Goal: Task Accomplishment & Management: Manage account settings

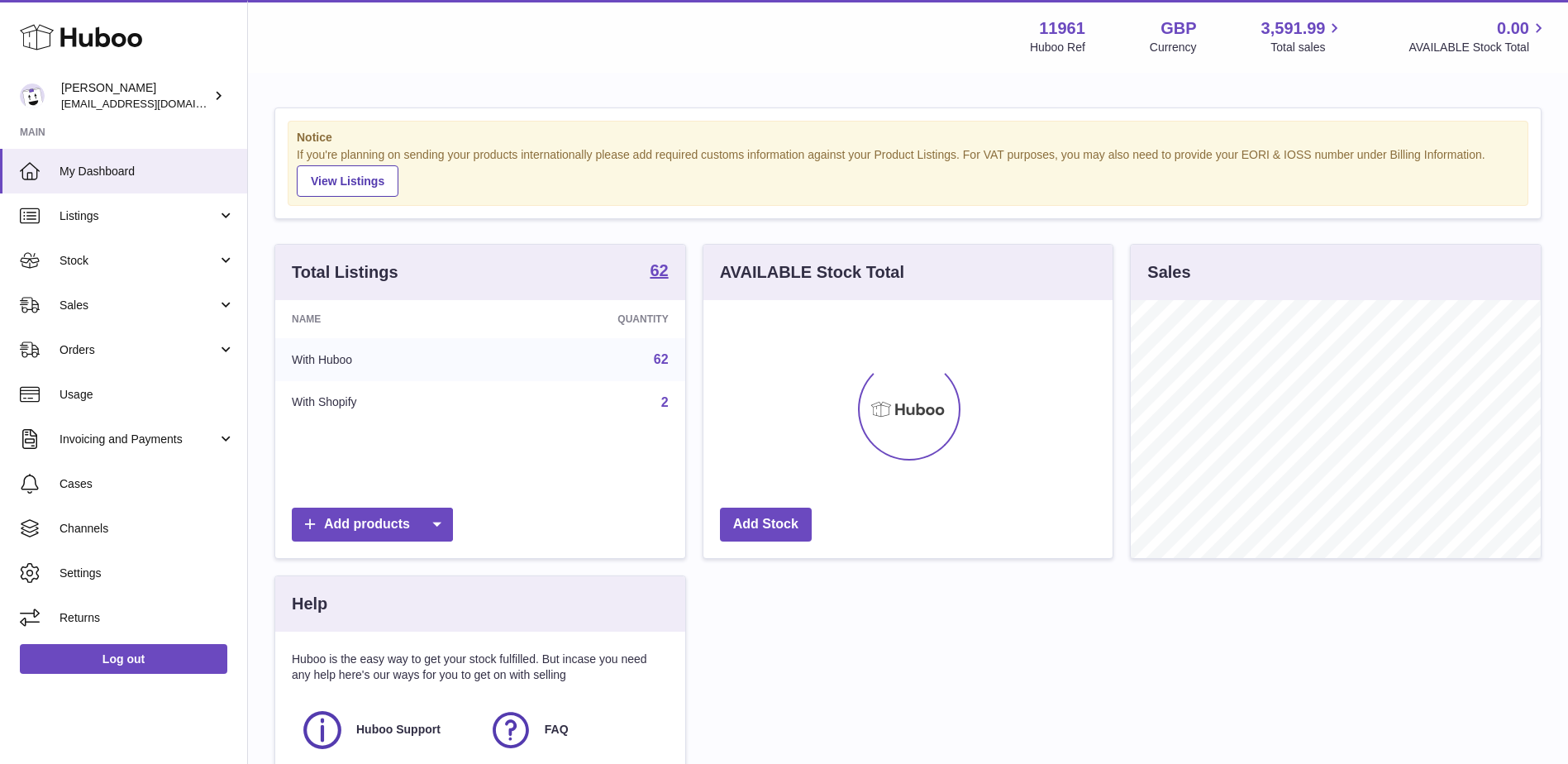
scroll to position [258, 409]
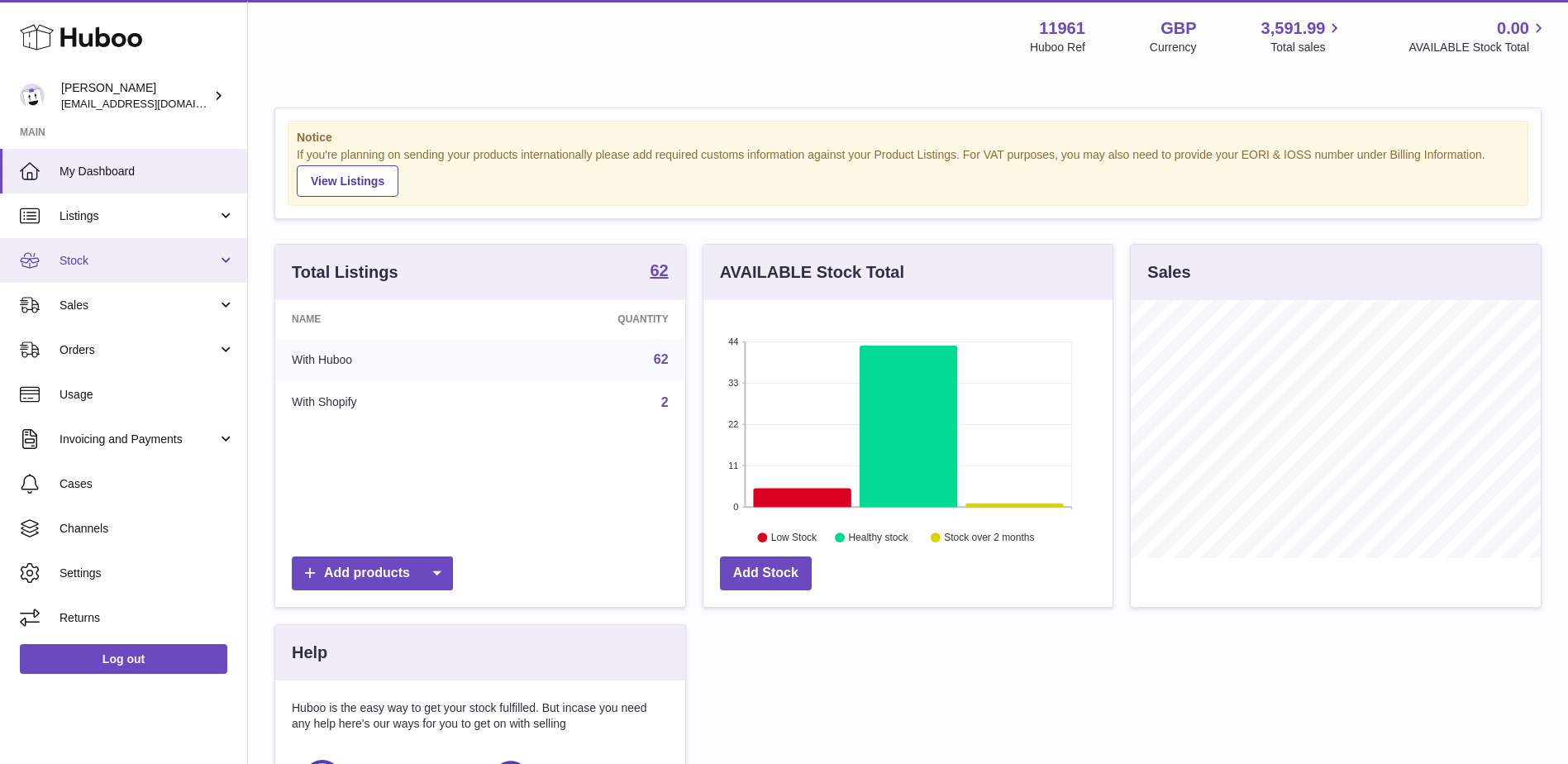
click at [147, 271] on link "Stock" at bounding box center [123, 260] width 247 height 45
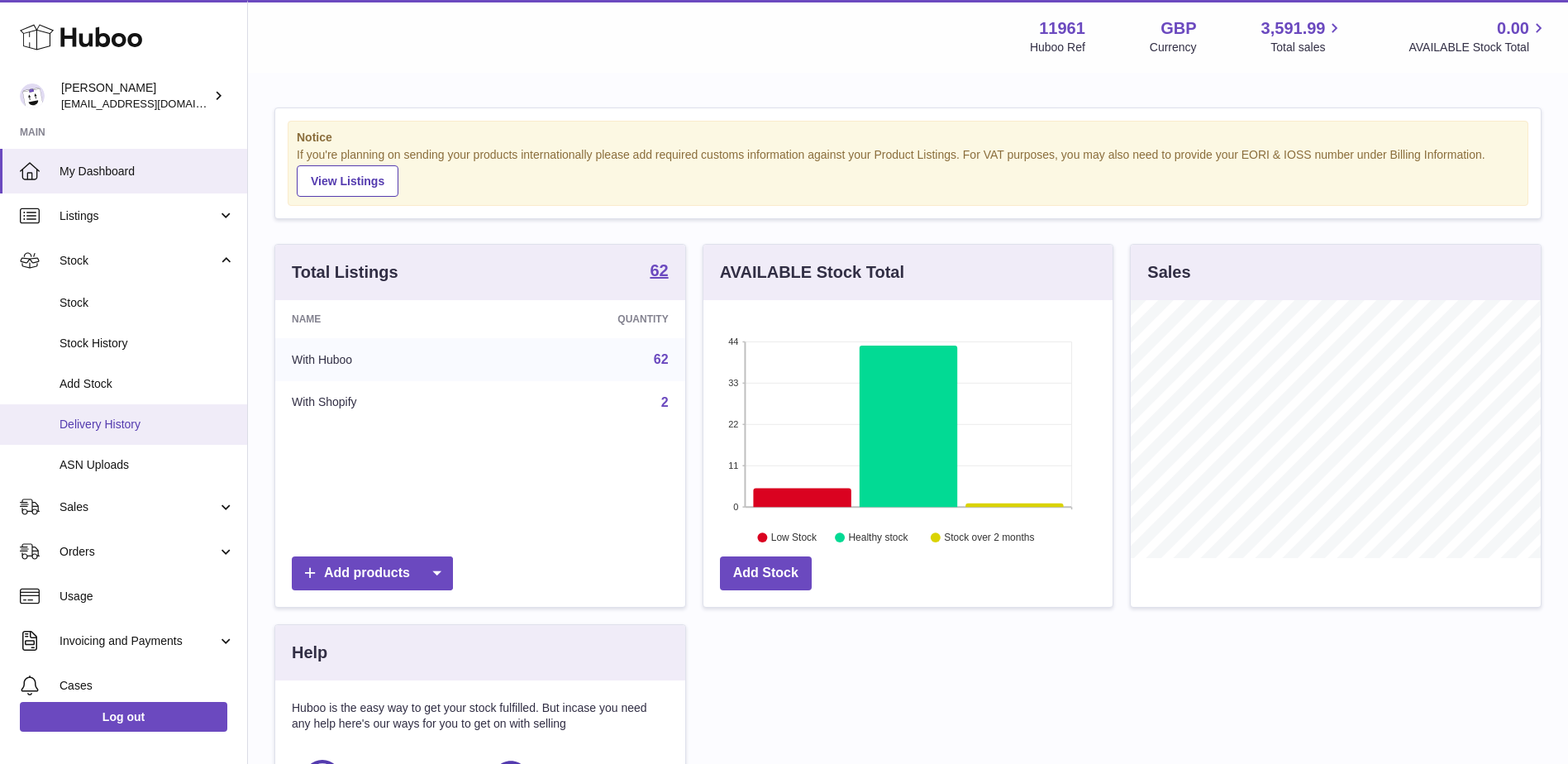
click at [119, 424] on span "Delivery History" at bounding box center [146, 424] width 175 height 16
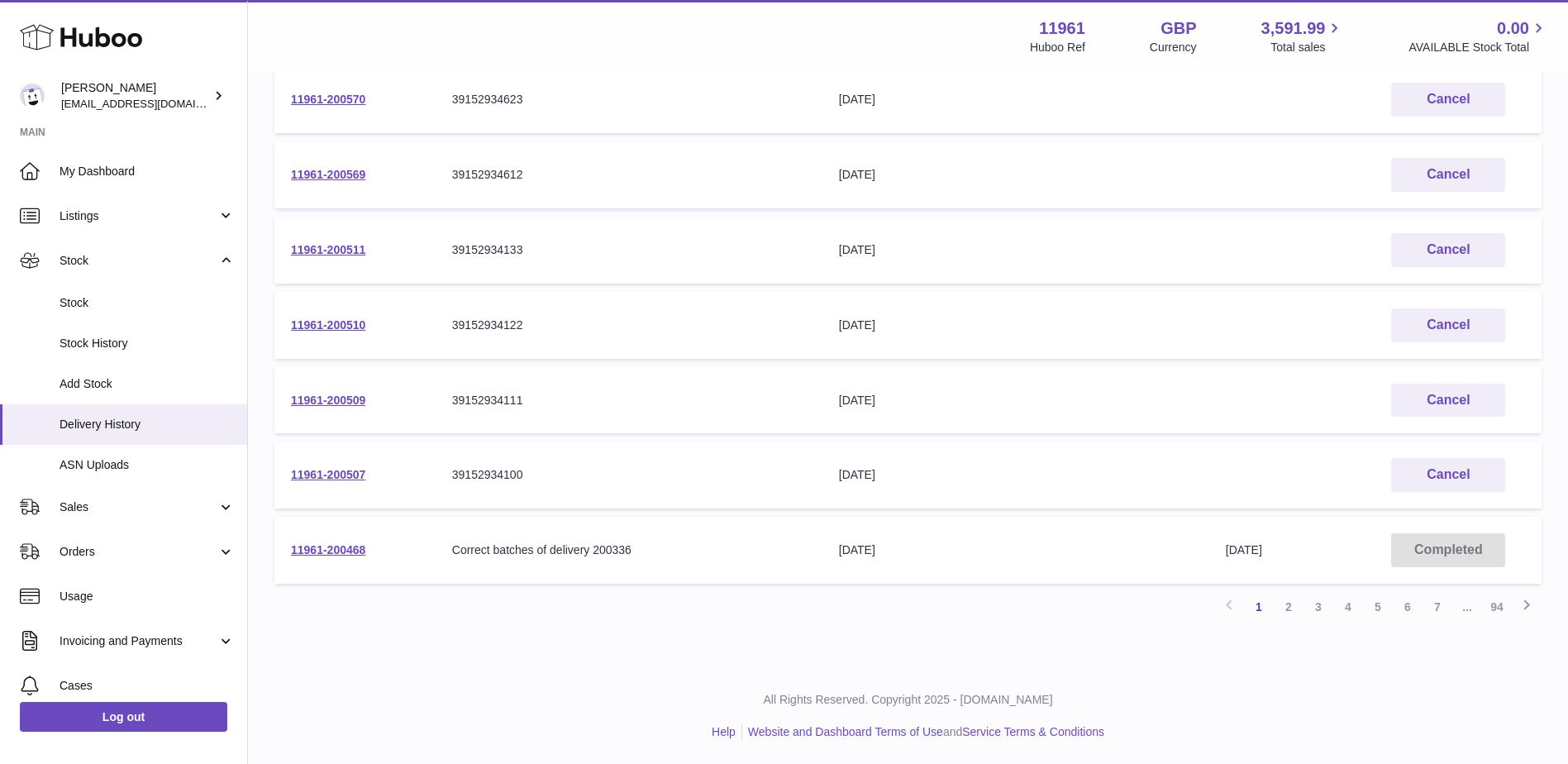
scroll to position [487, 0]
click at [1287, 609] on link "2" at bounding box center [1288, 606] width 30 height 30
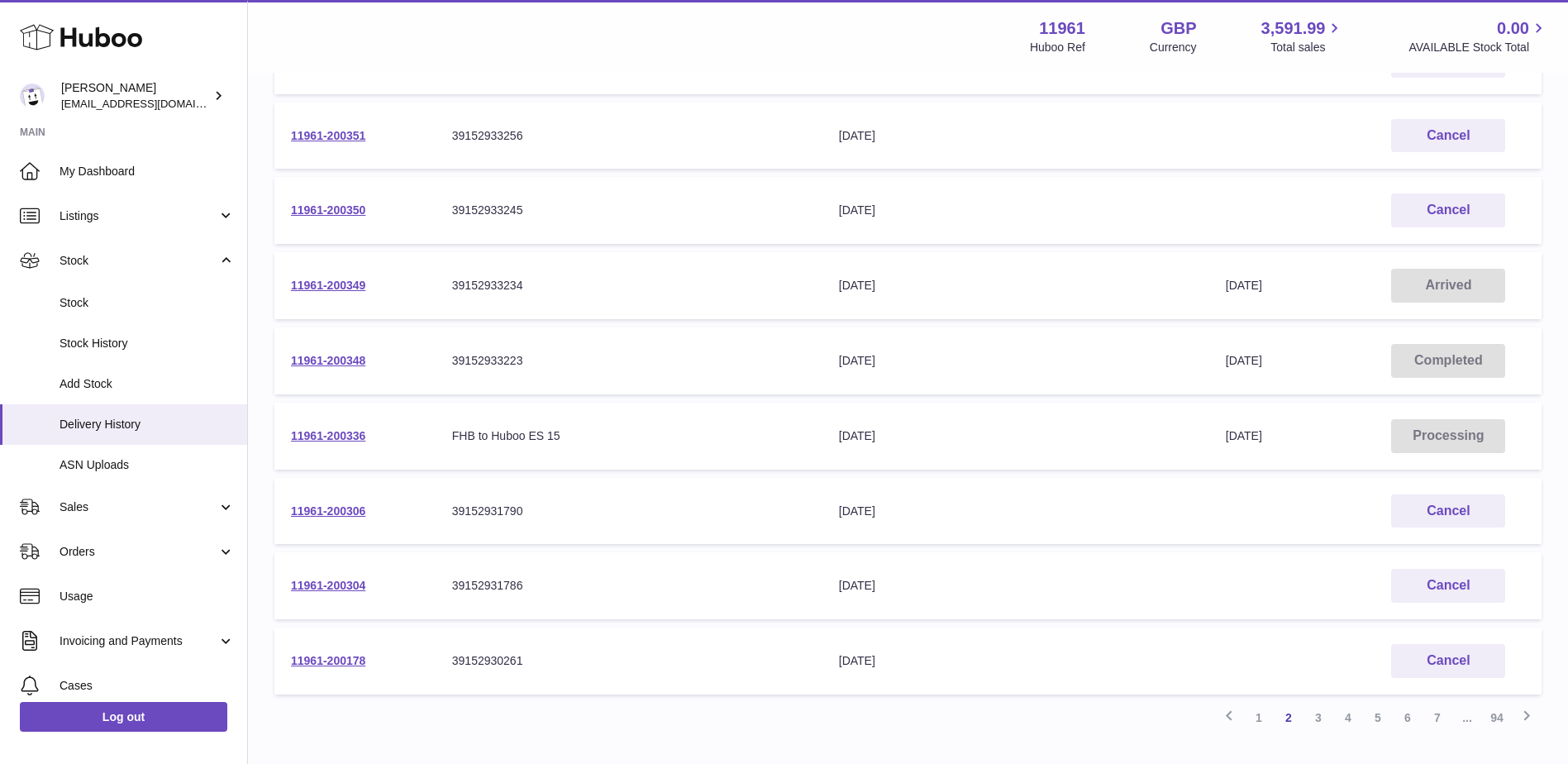
scroll to position [405, 0]
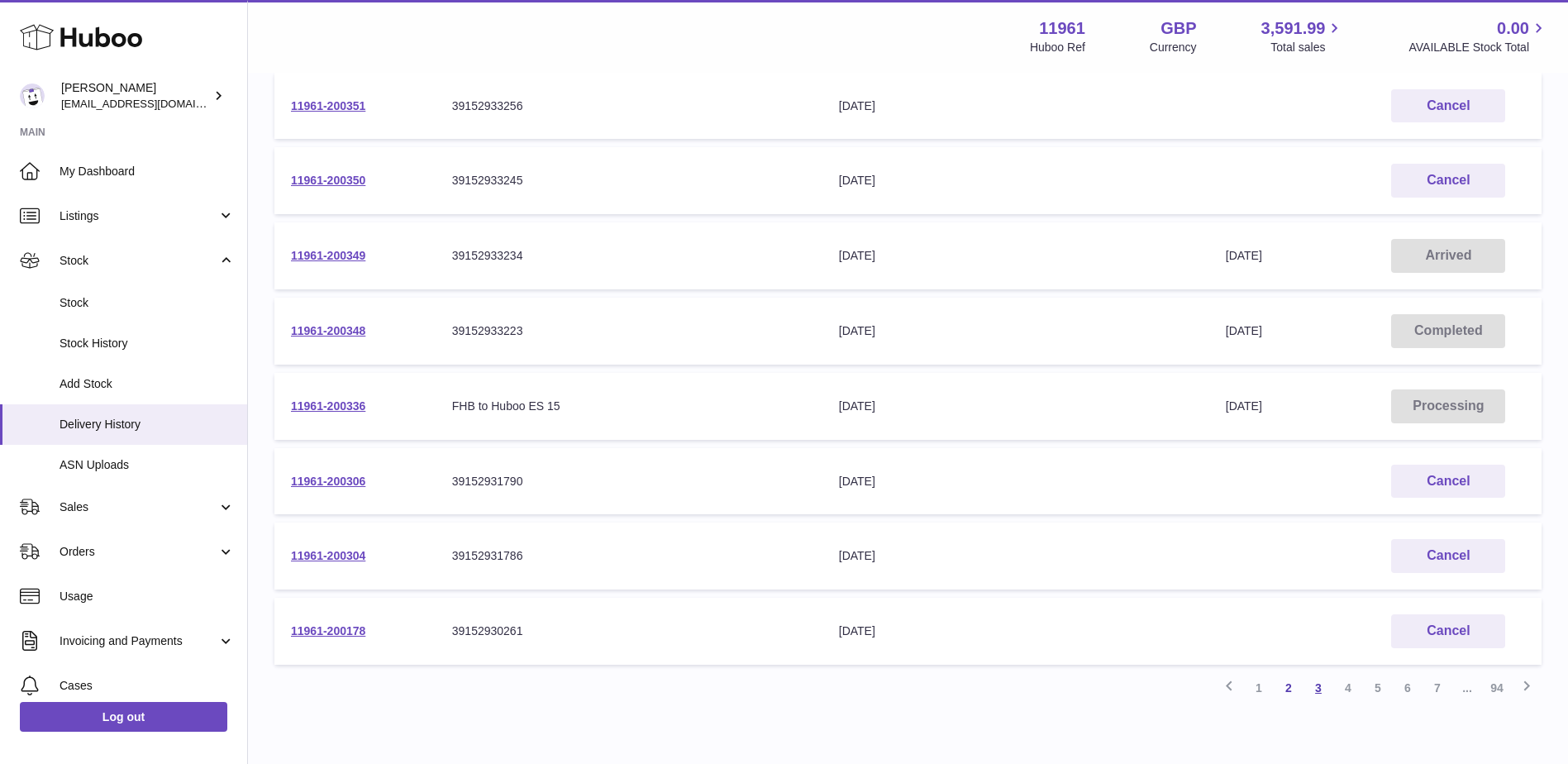
click at [1316, 686] on link "3" at bounding box center [1318, 687] width 30 height 30
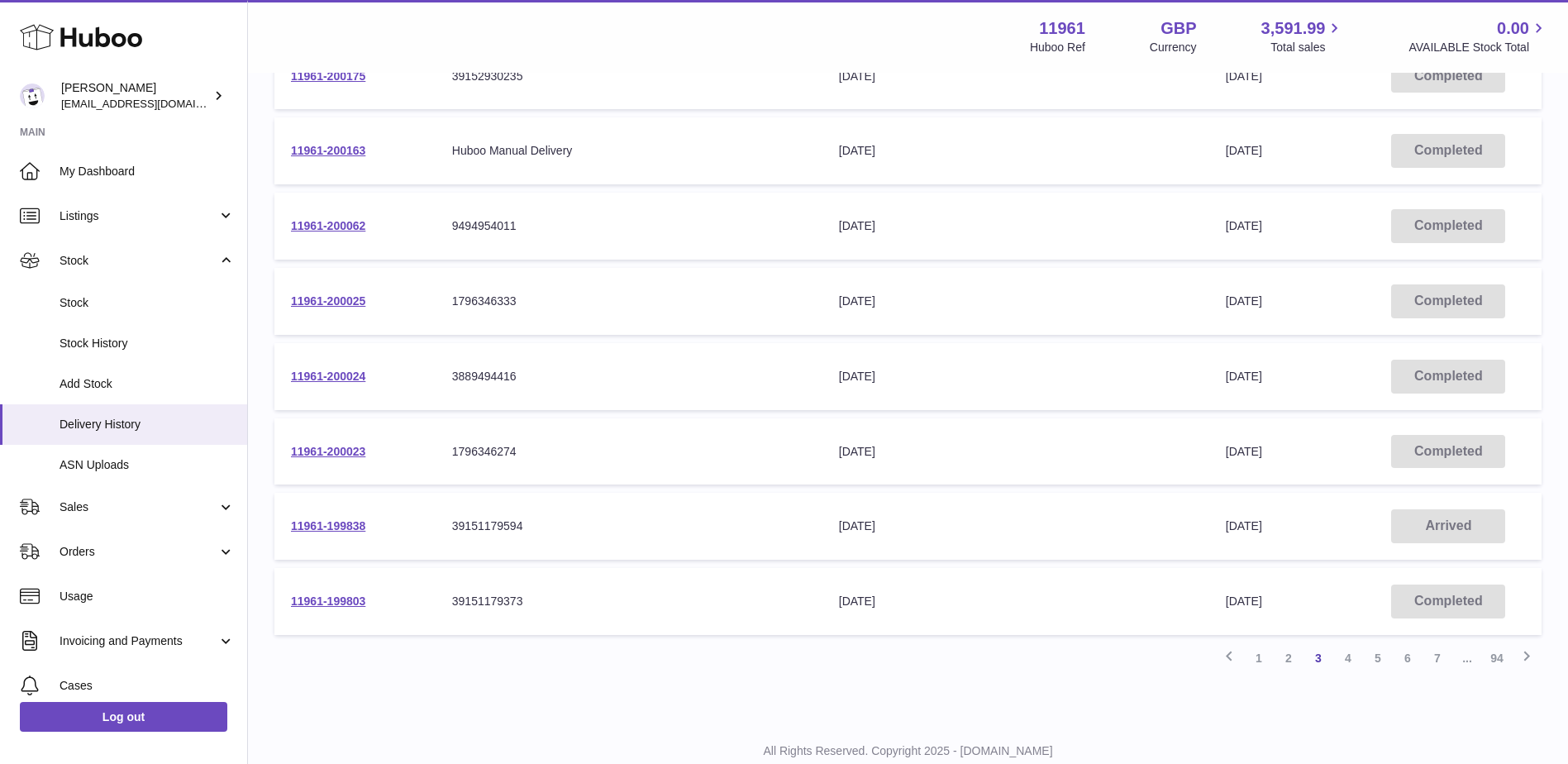
scroll to position [487, 0]
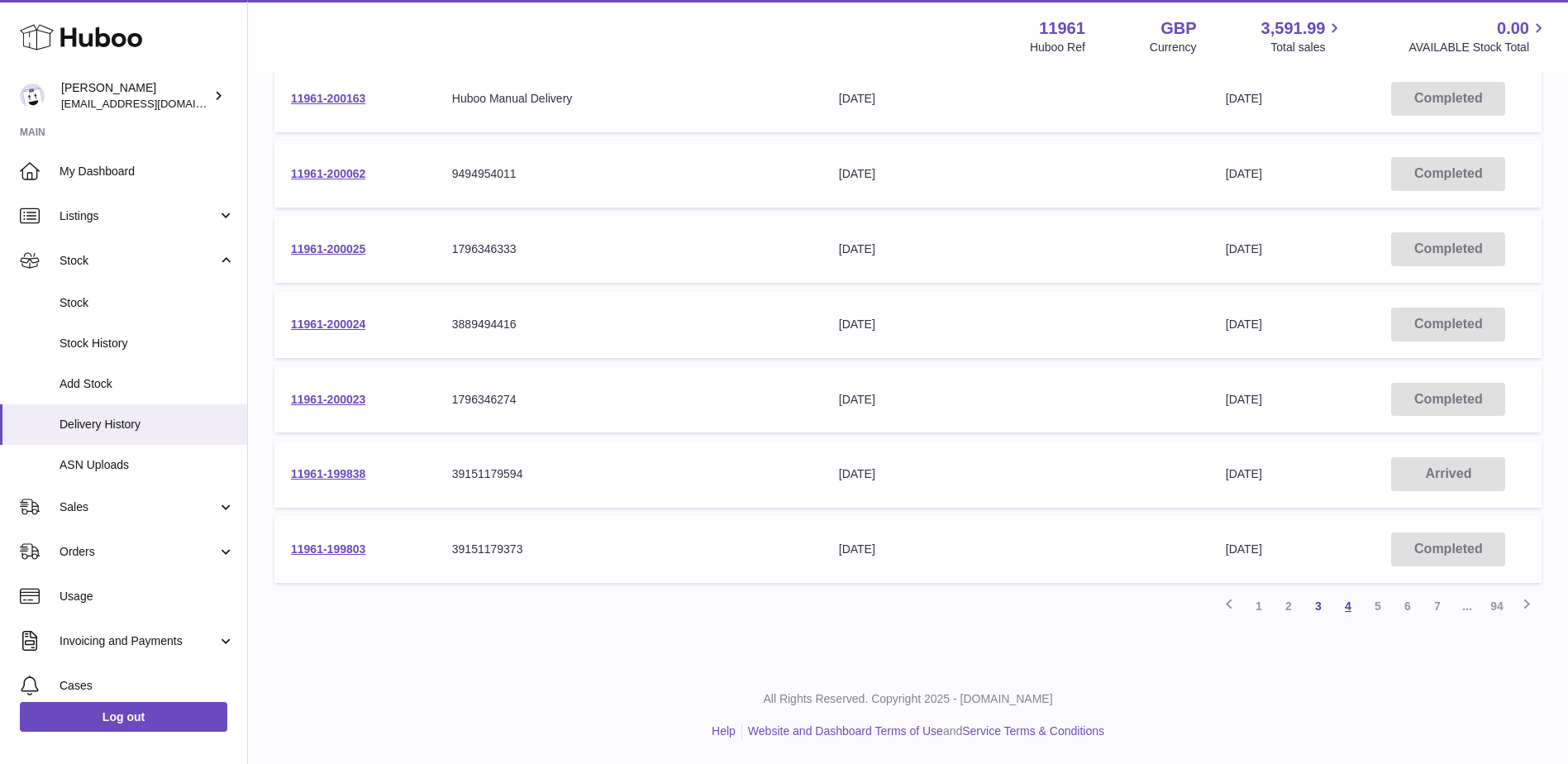
click at [1350, 603] on link "4" at bounding box center [1347, 606] width 30 height 30
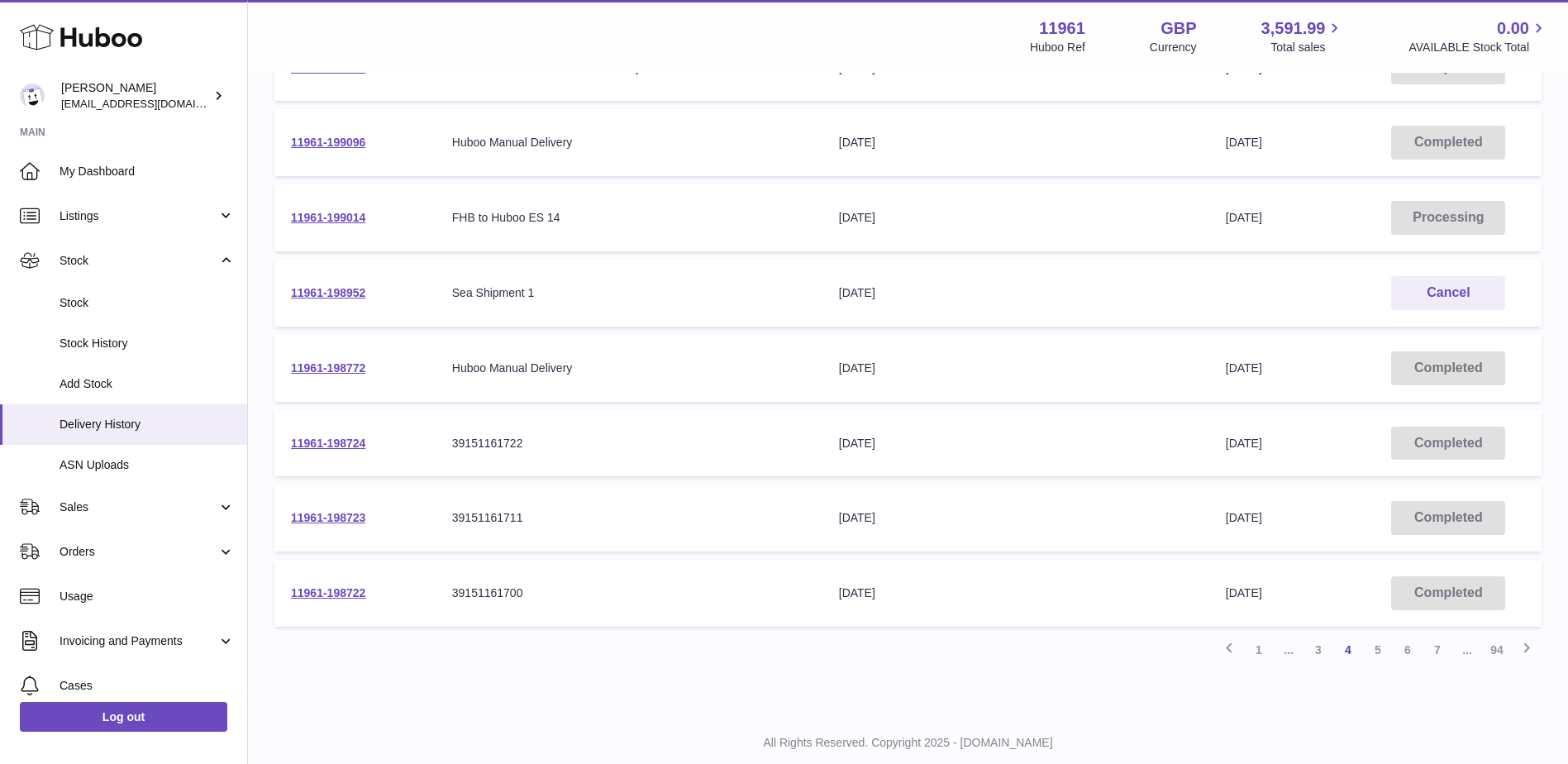
scroll to position [487, 0]
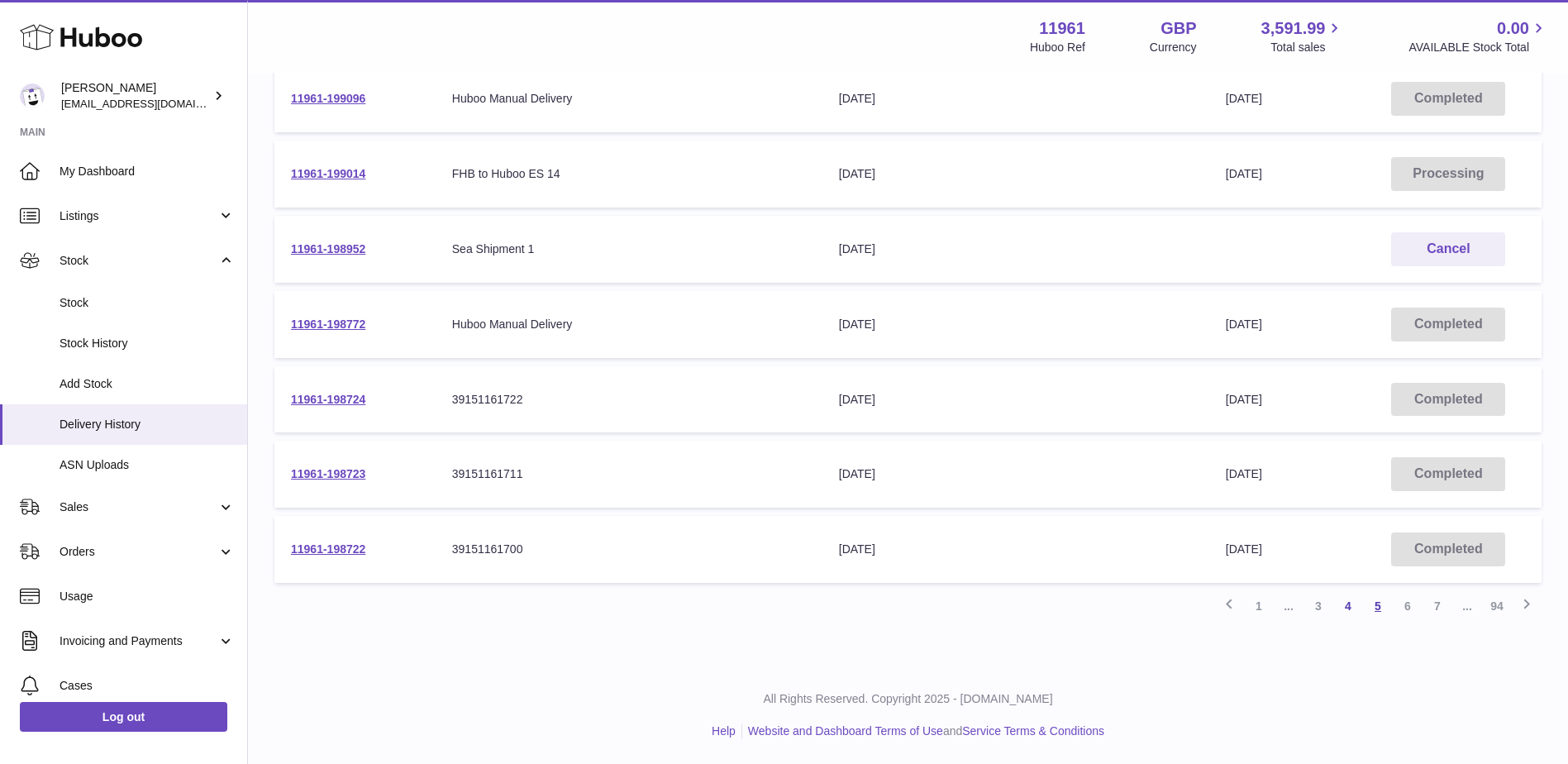
click at [1379, 607] on link "5" at bounding box center [1377, 606] width 30 height 30
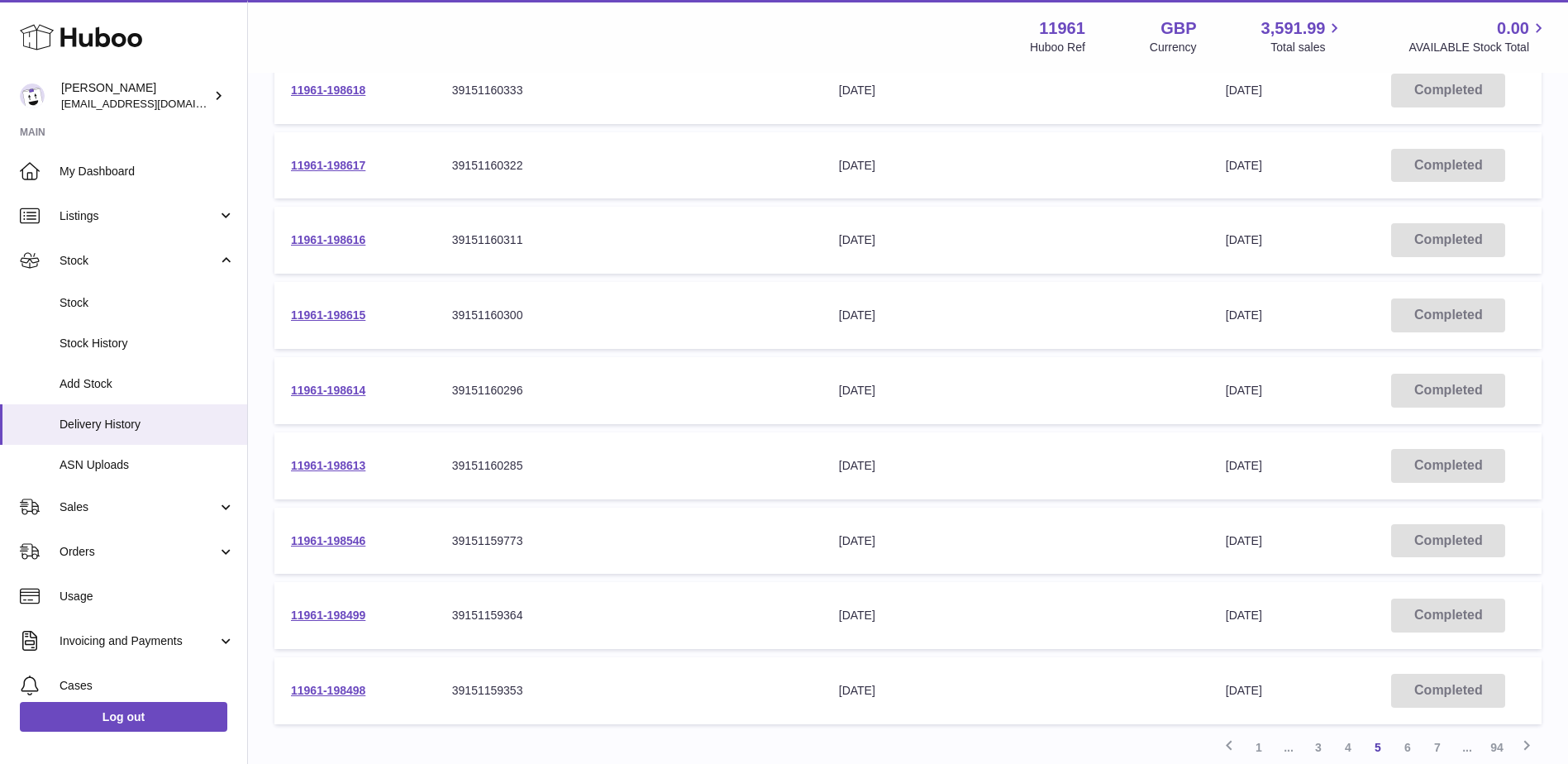
scroll to position [487, 0]
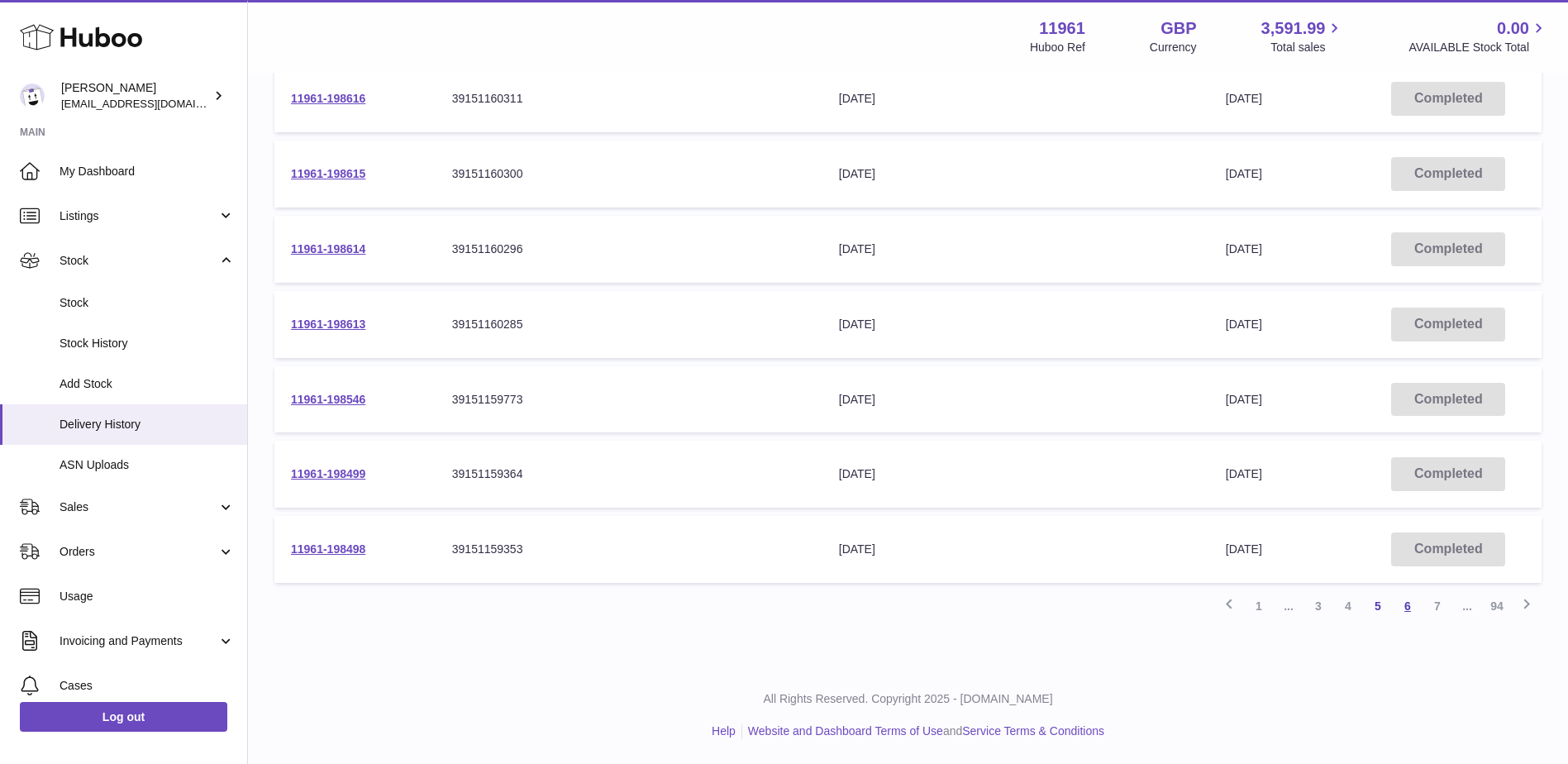
click at [1404, 605] on link "6" at bounding box center [1406, 606] width 30 height 30
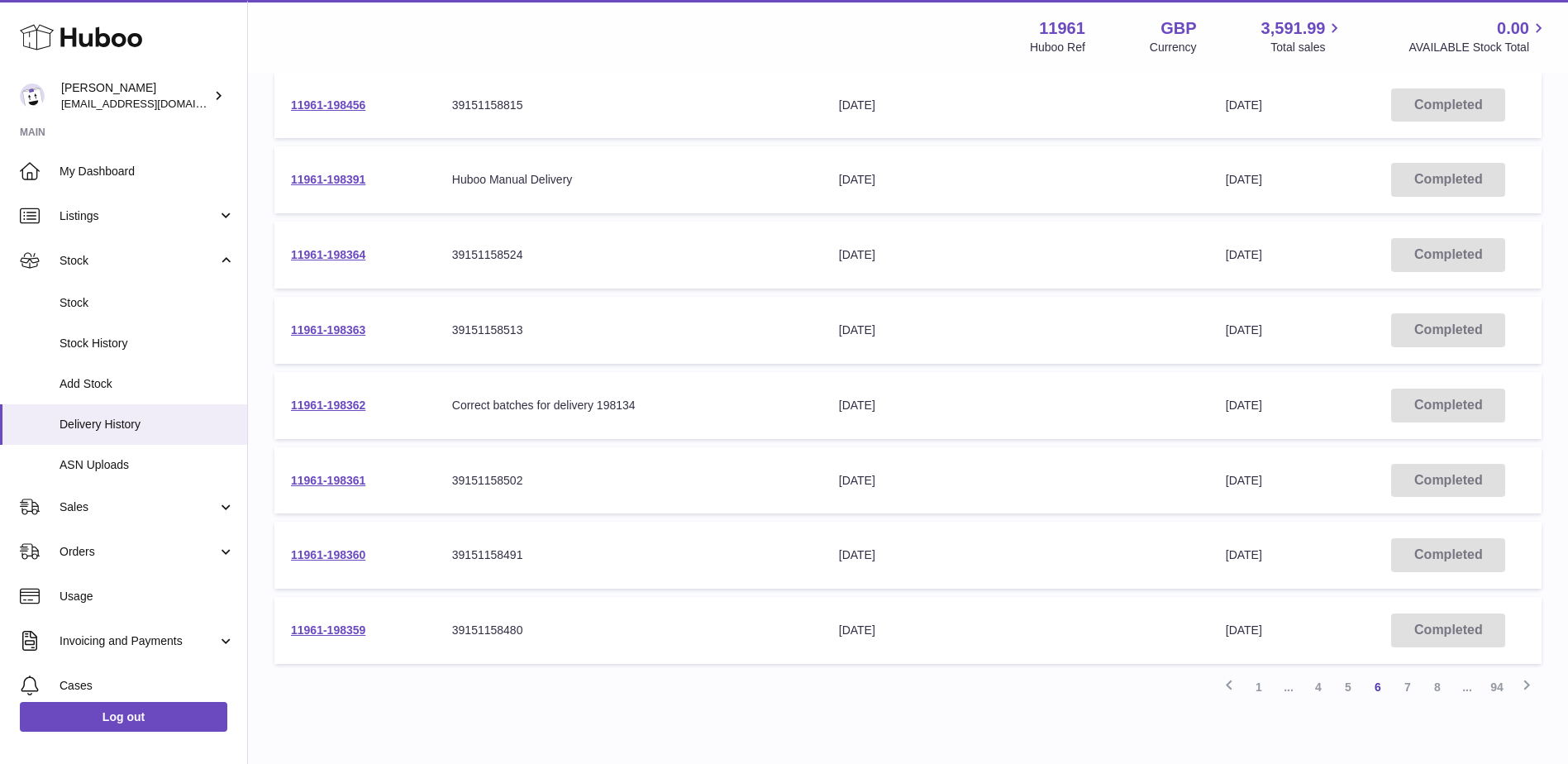
scroll to position [487, 0]
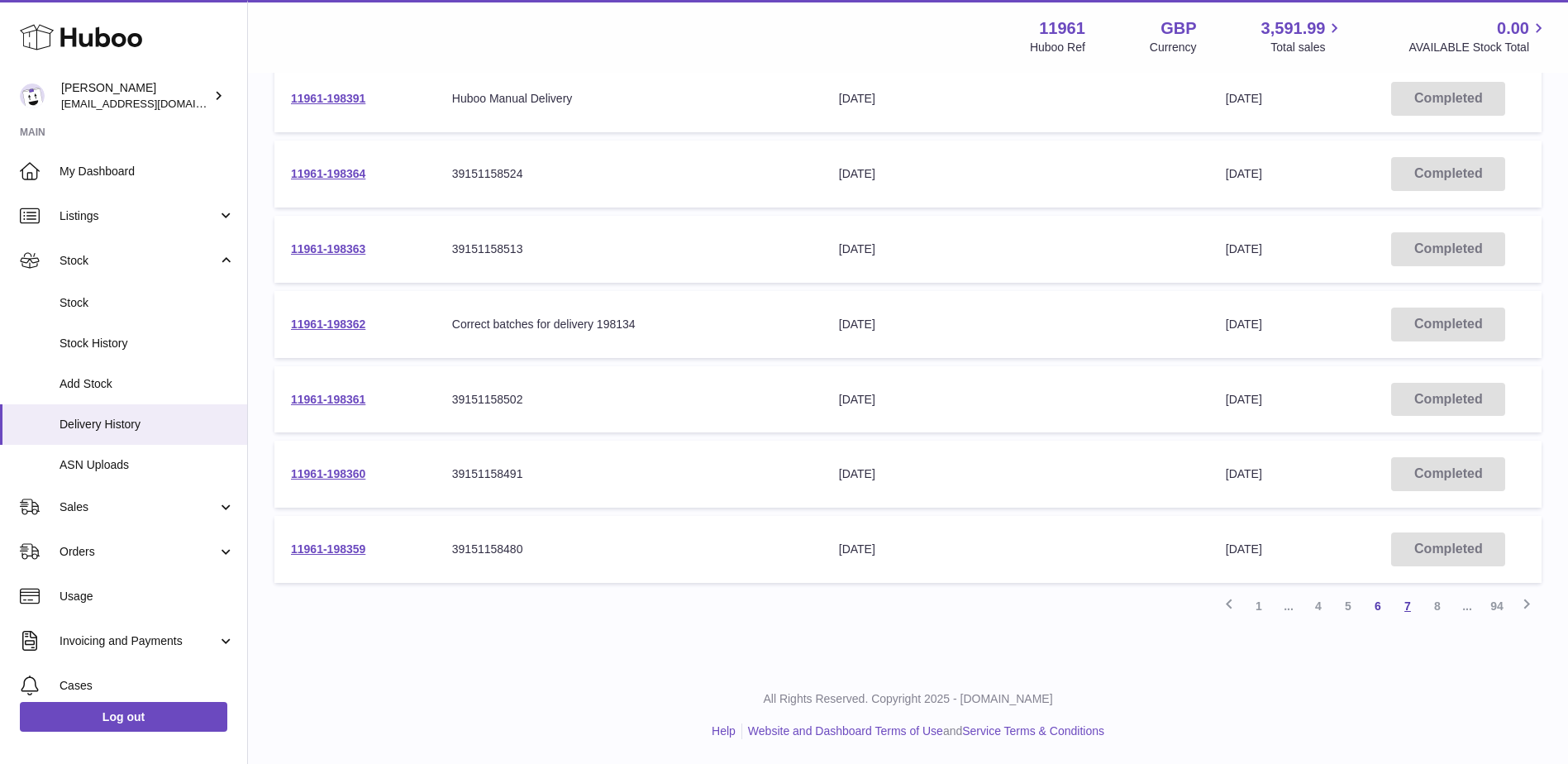
click at [1408, 609] on link "7" at bounding box center [1406, 606] width 30 height 30
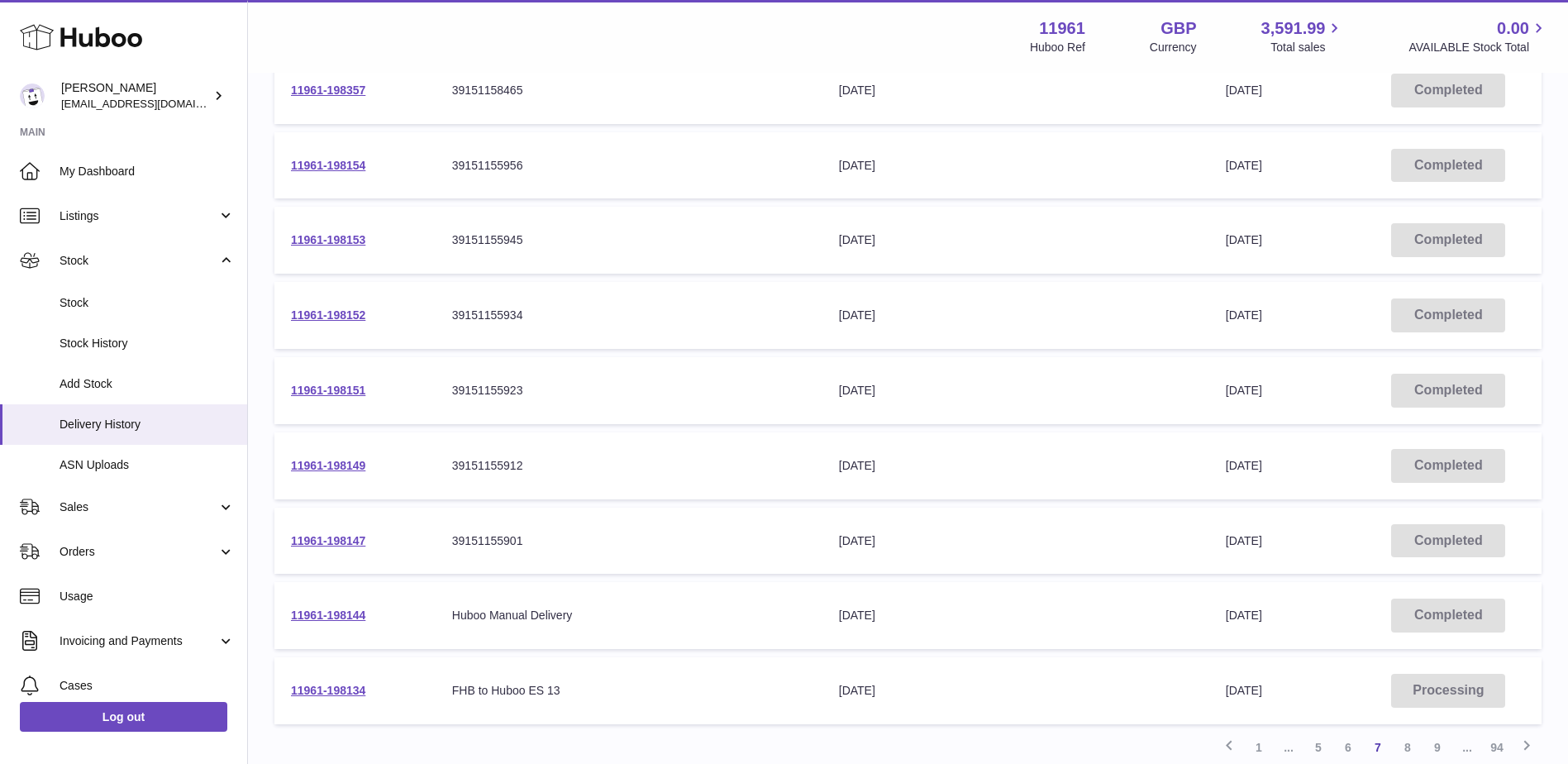
scroll to position [487, 0]
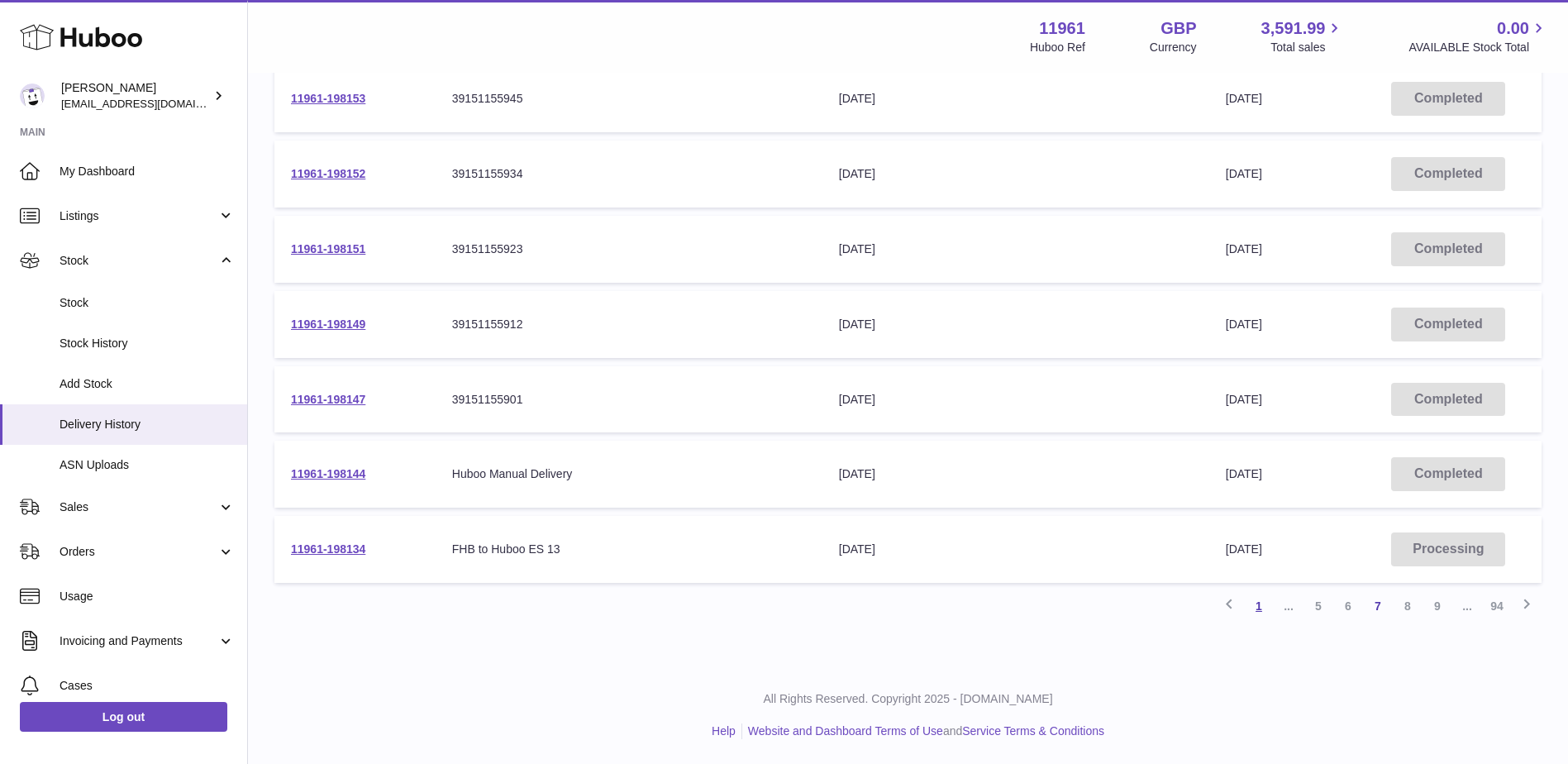
click at [1258, 608] on link "1" at bounding box center [1258, 606] width 30 height 30
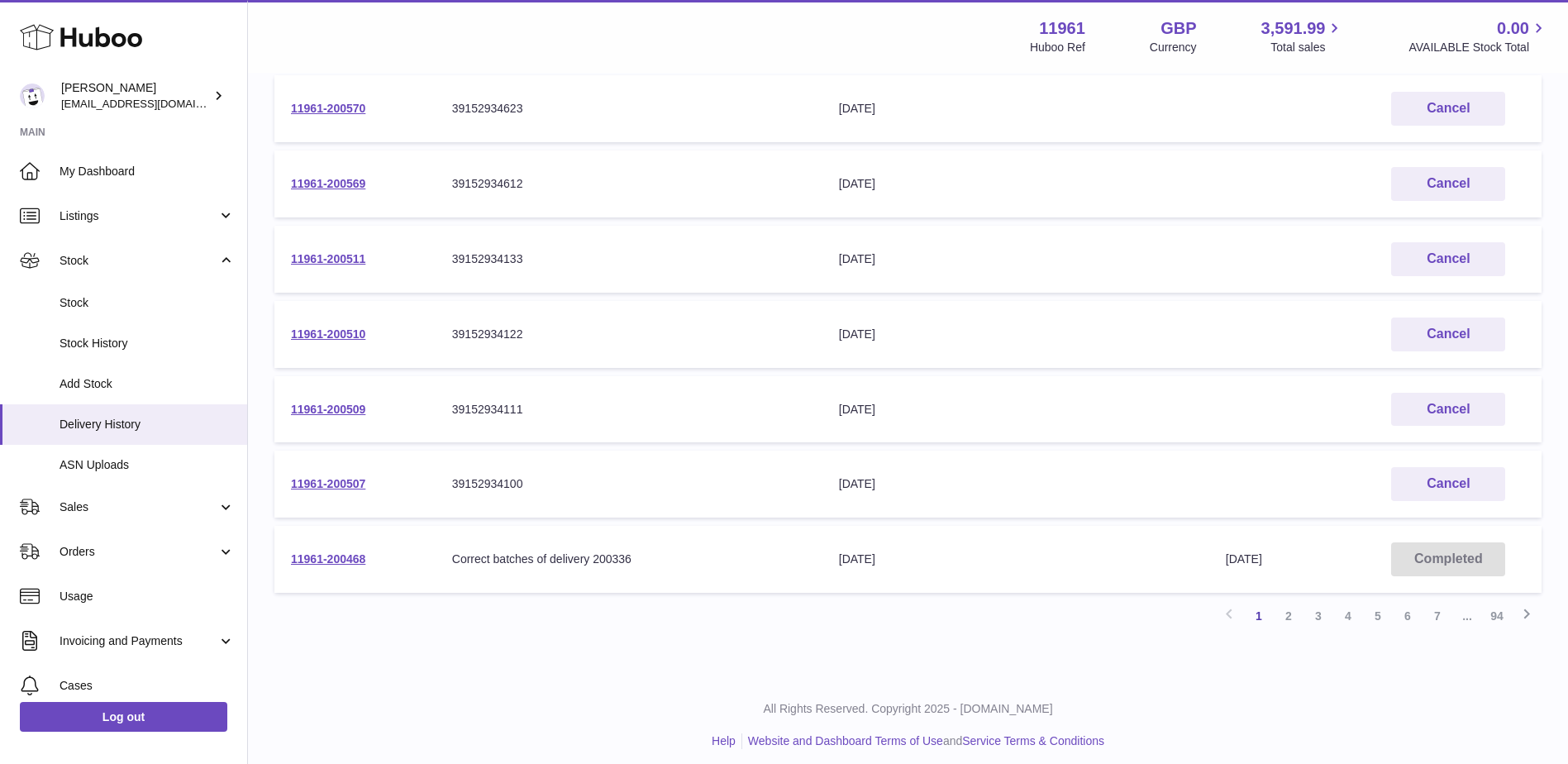
scroll to position [487, 0]
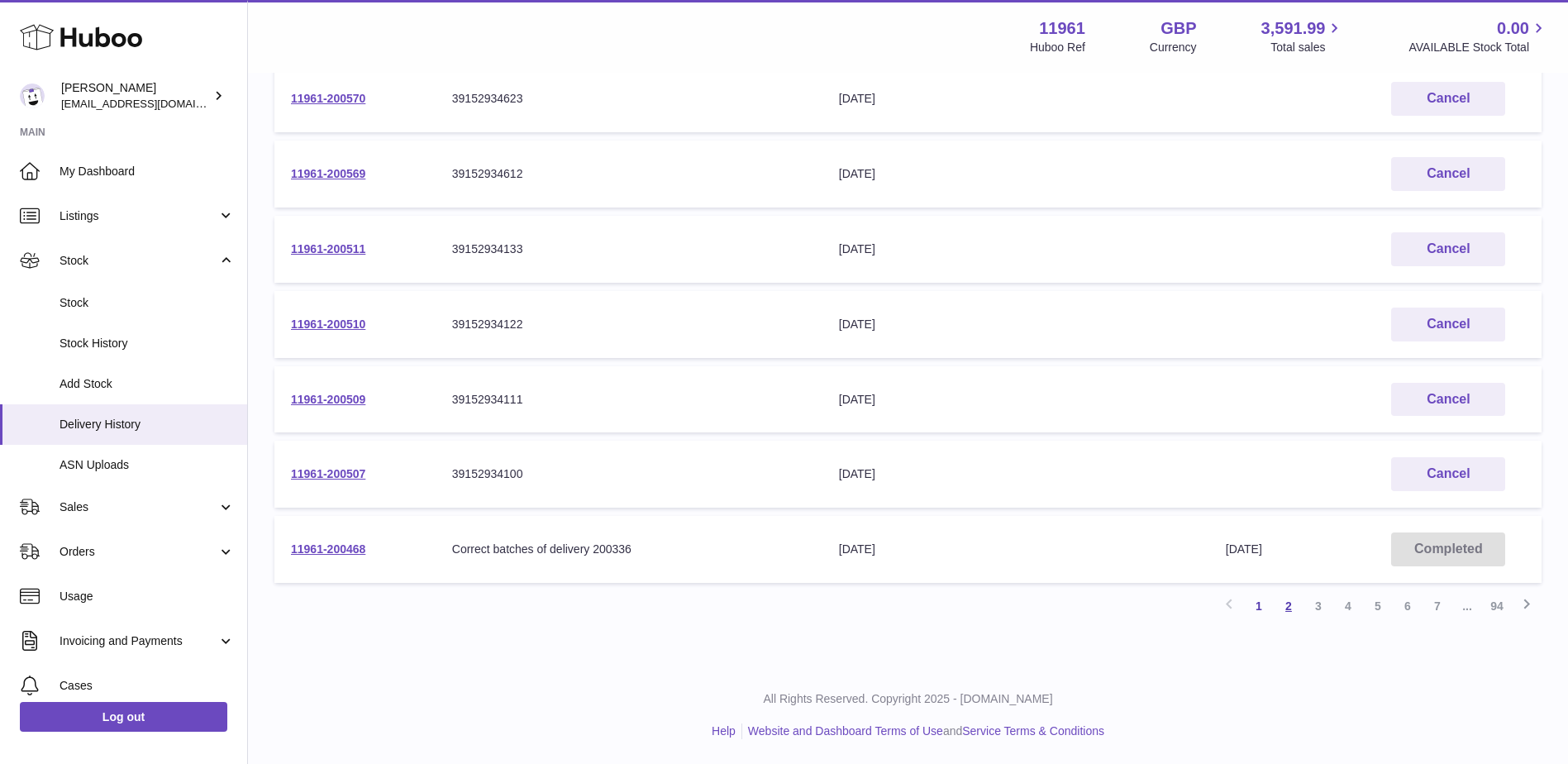
click at [1282, 607] on link "2" at bounding box center [1288, 606] width 30 height 30
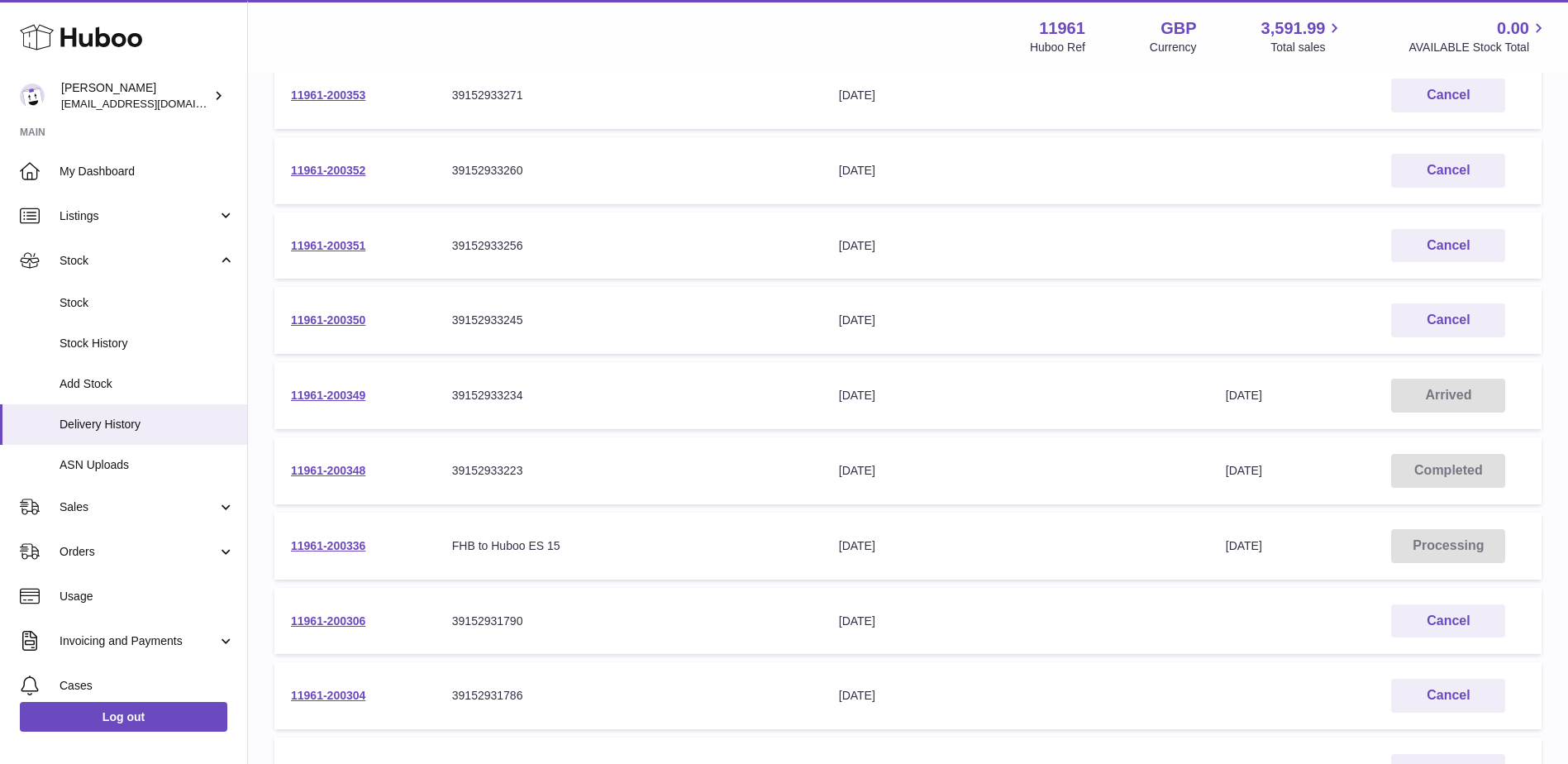
scroll to position [487, 0]
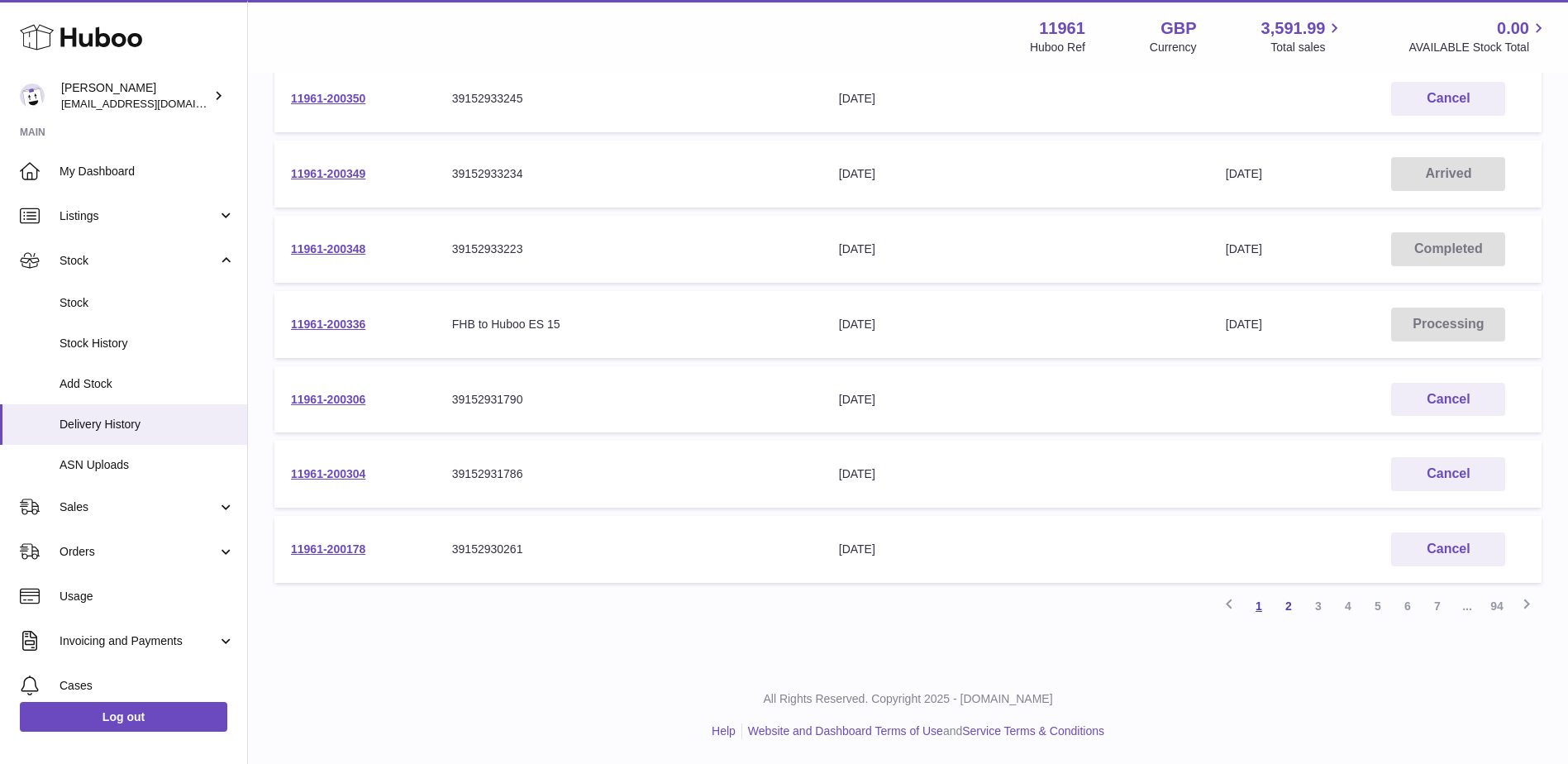
click at [1255, 605] on link "1" at bounding box center [1258, 606] width 30 height 30
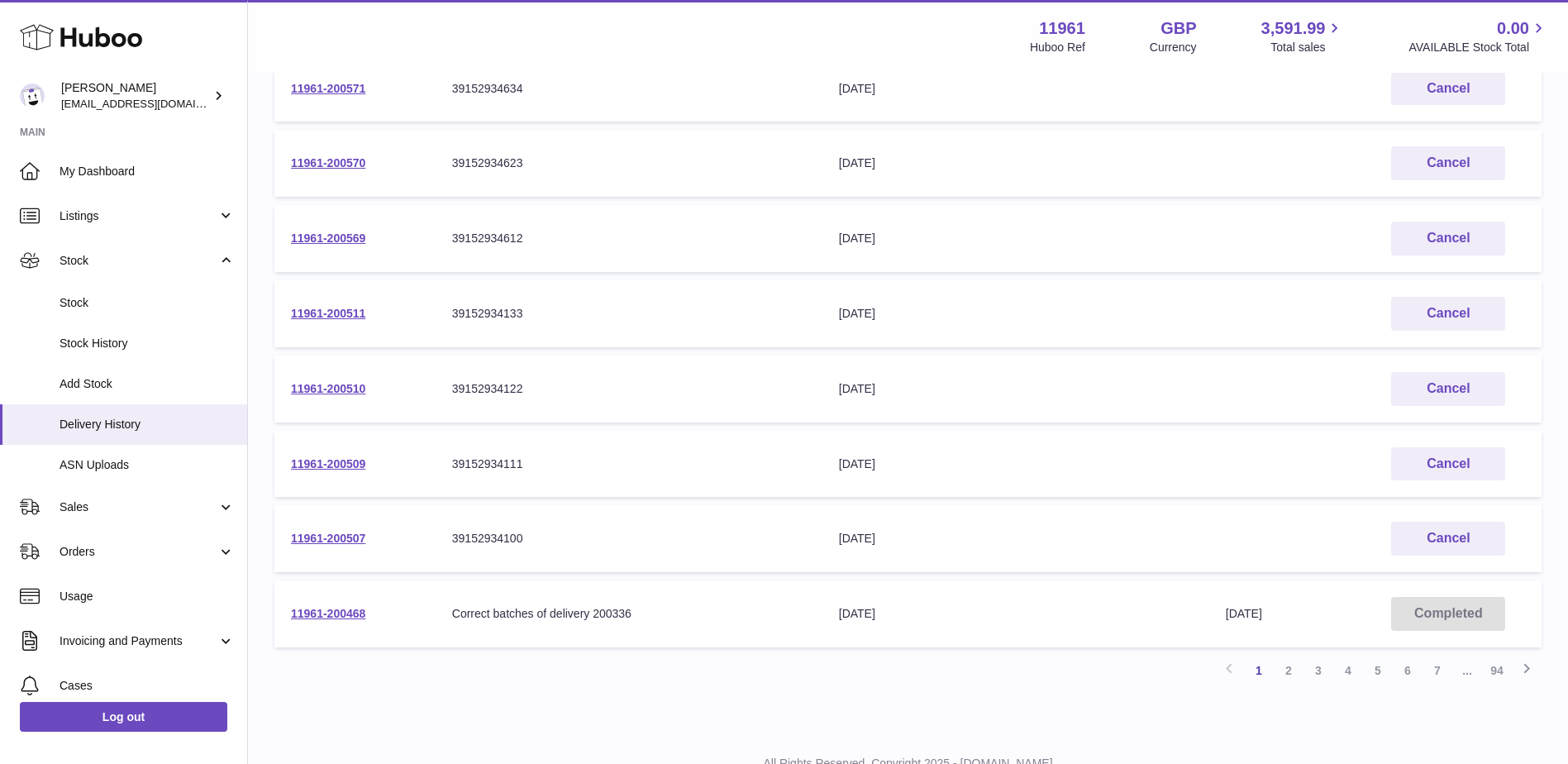
scroll to position [487, 0]
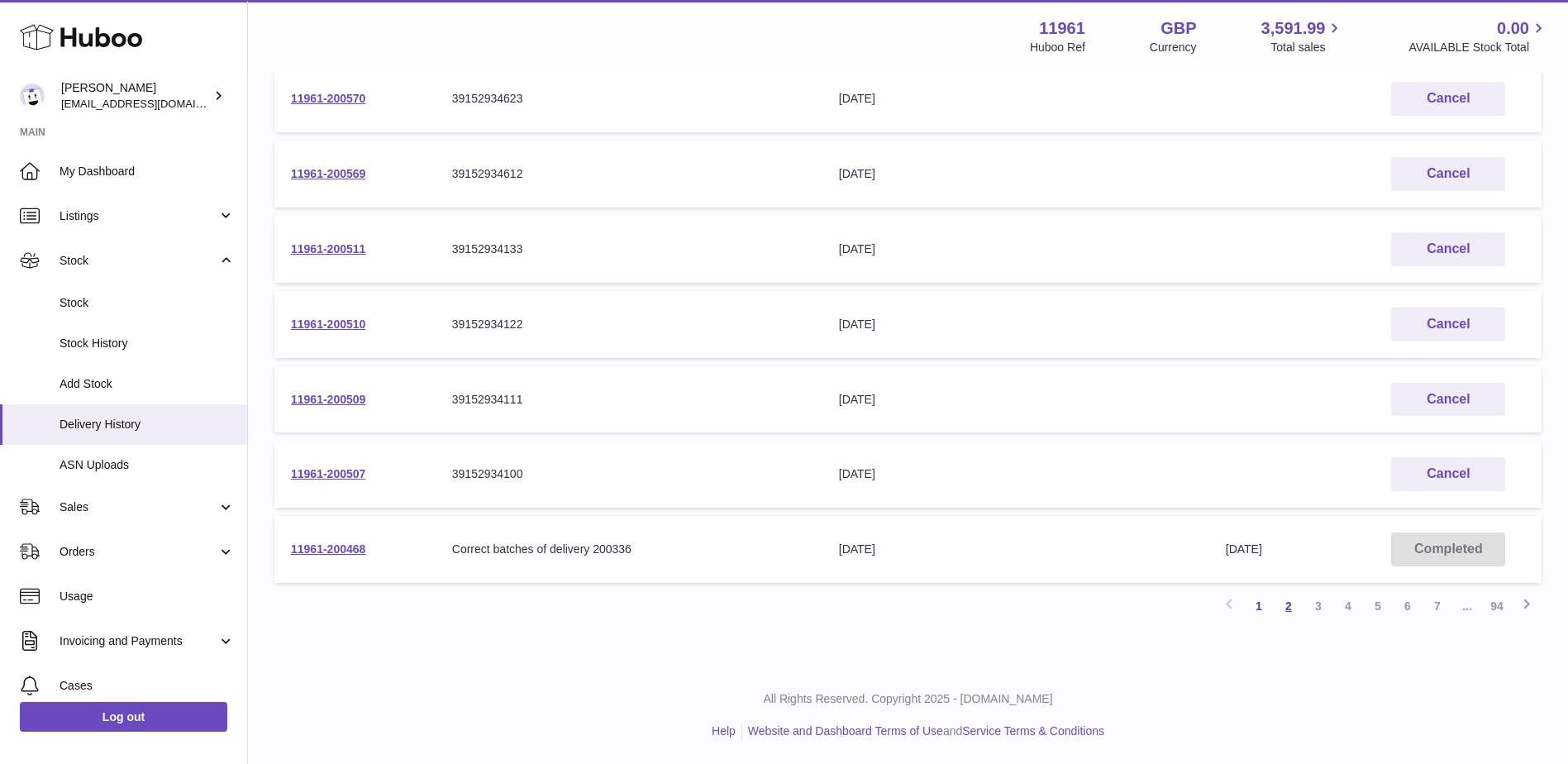
click at [1289, 605] on link "2" at bounding box center [1288, 606] width 30 height 30
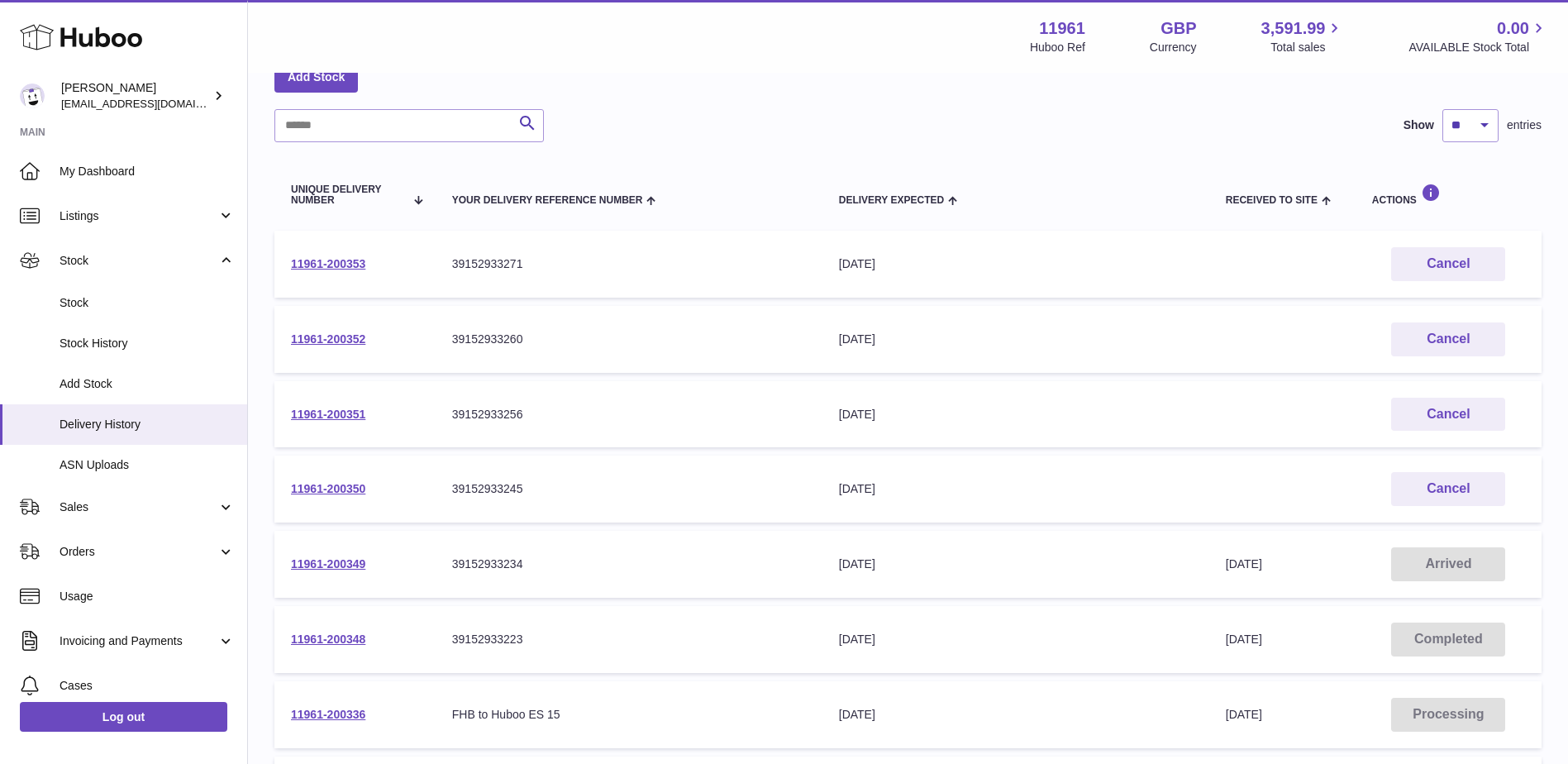
scroll to position [92, 0]
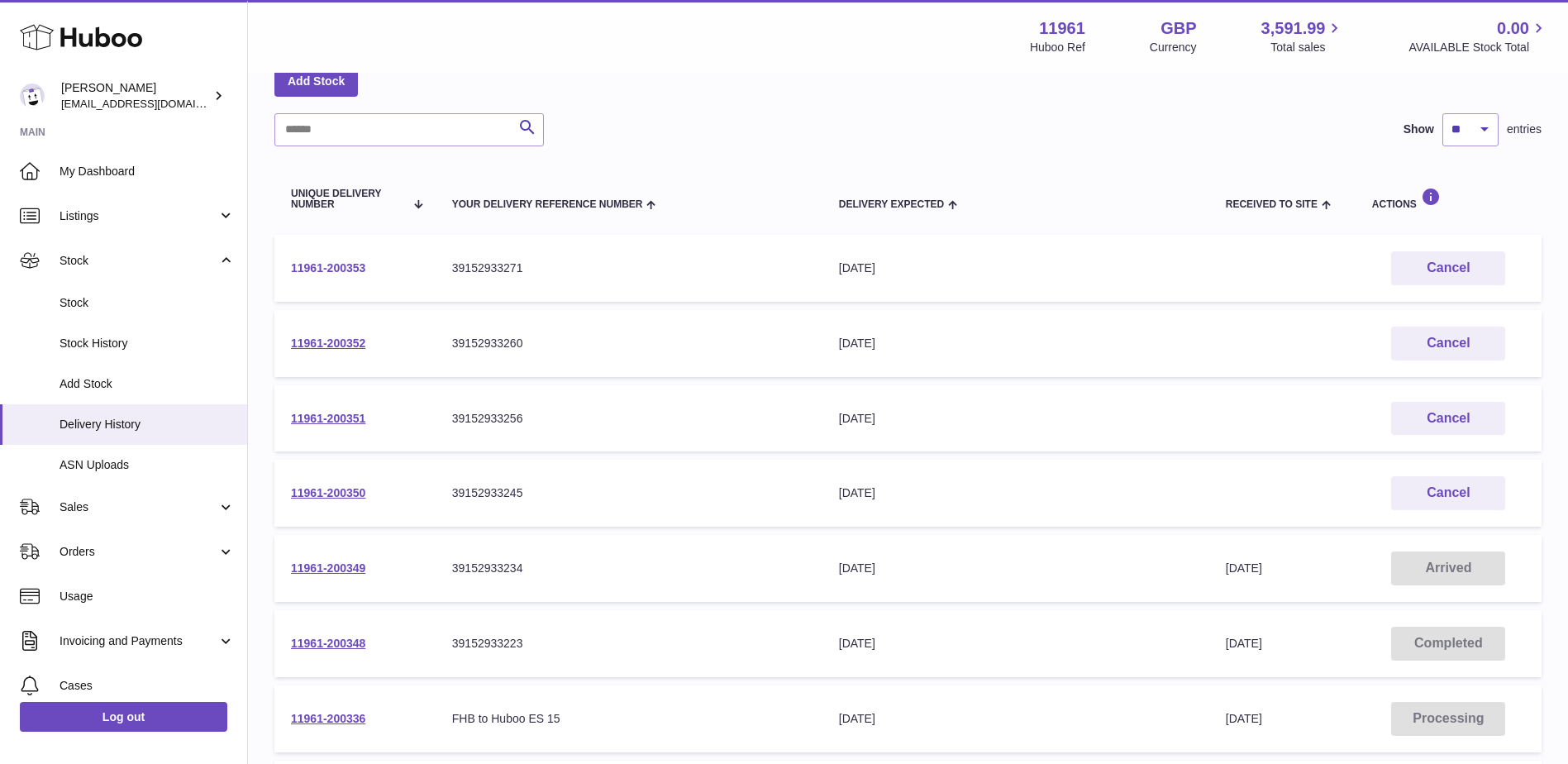
drag, startPoint x: 290, startPoint y: 255, endPoint x: 304, endPoint y: 261, distance: 15.2
click at [290, 255] on td "11961-200353" at bounding box center [354, 267] width 162 height 67
click at [305, 262] on link "11961-200353" at bounding box center [328, 268] width 74 height 14
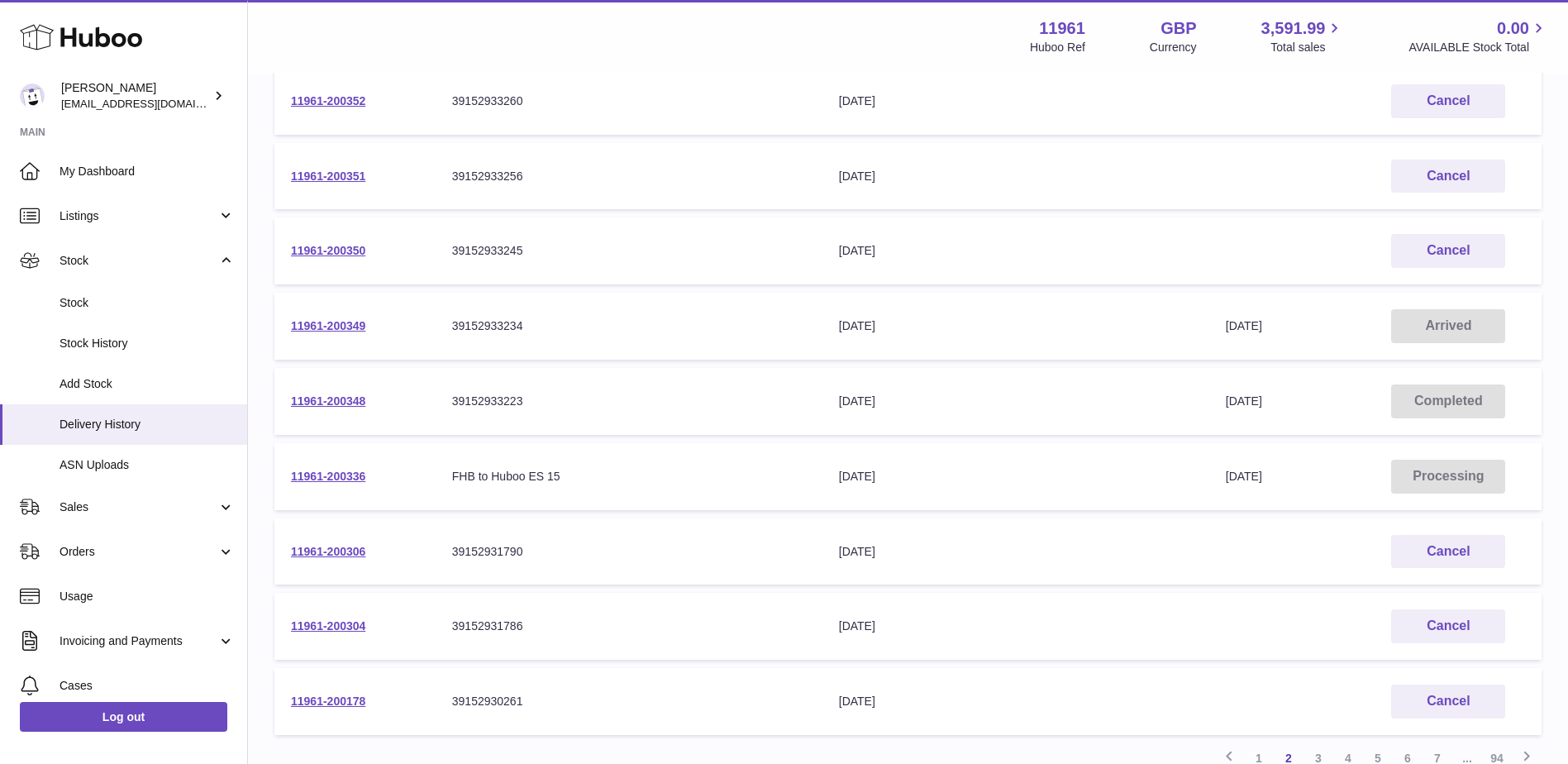
scroll to position [341, 0]
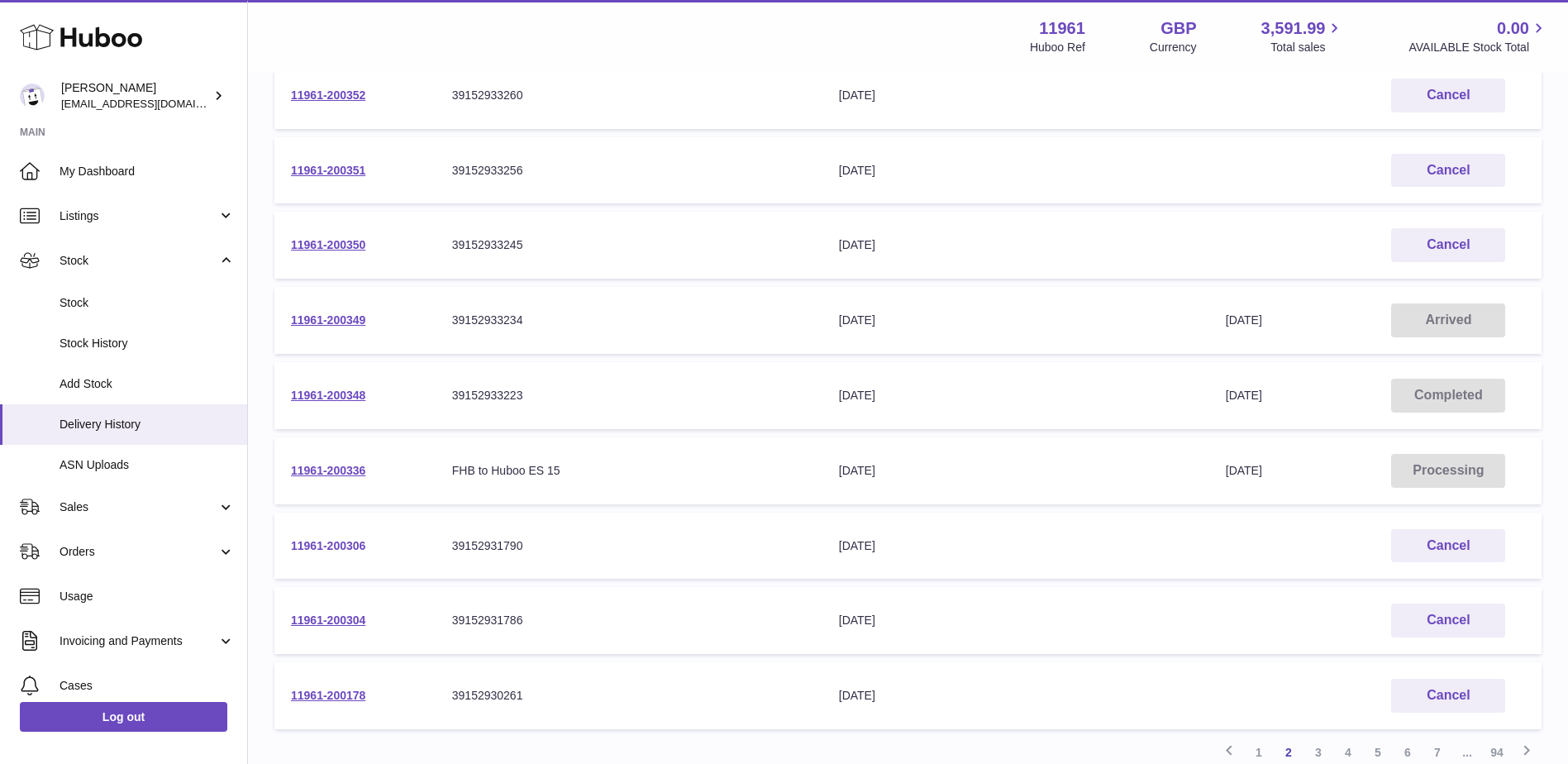
click at [321, 544] on link "11961-200306" at bounding box center [328, 546] width 74 height 14
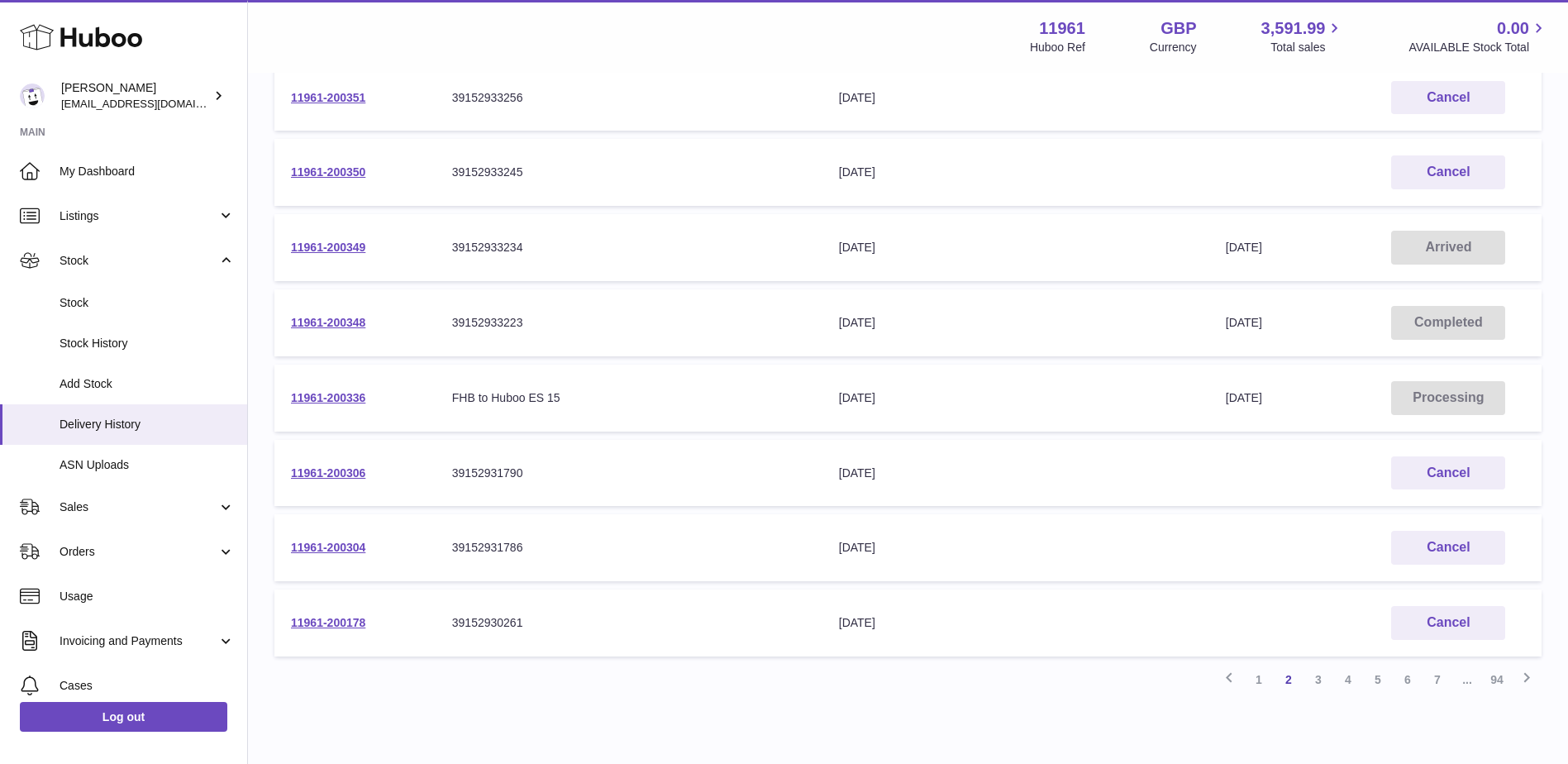
scroll to position [487, 0]
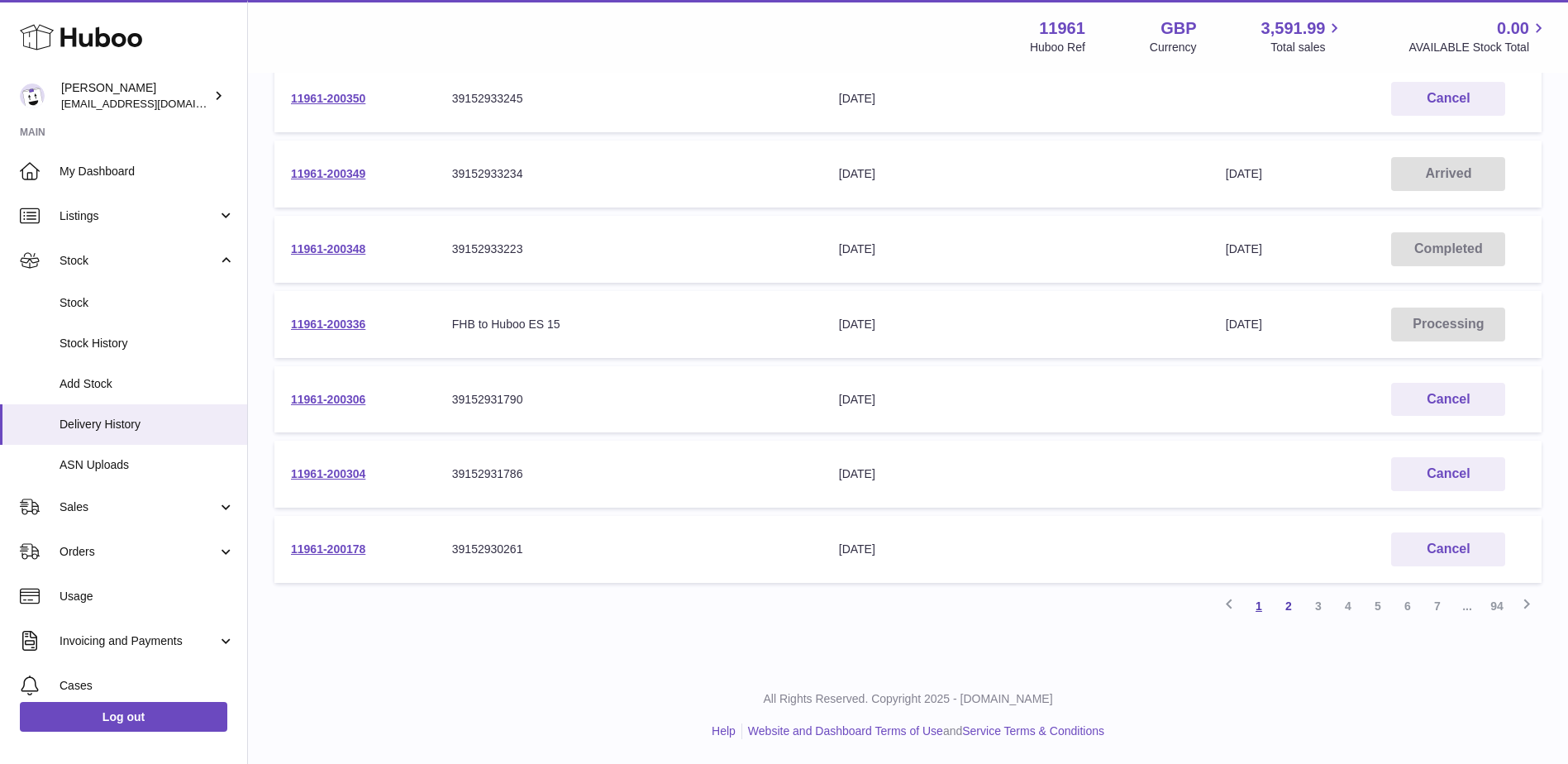
click at [1255, 607] on link "1" at bounding box center [1258, 606] width 30 height 30
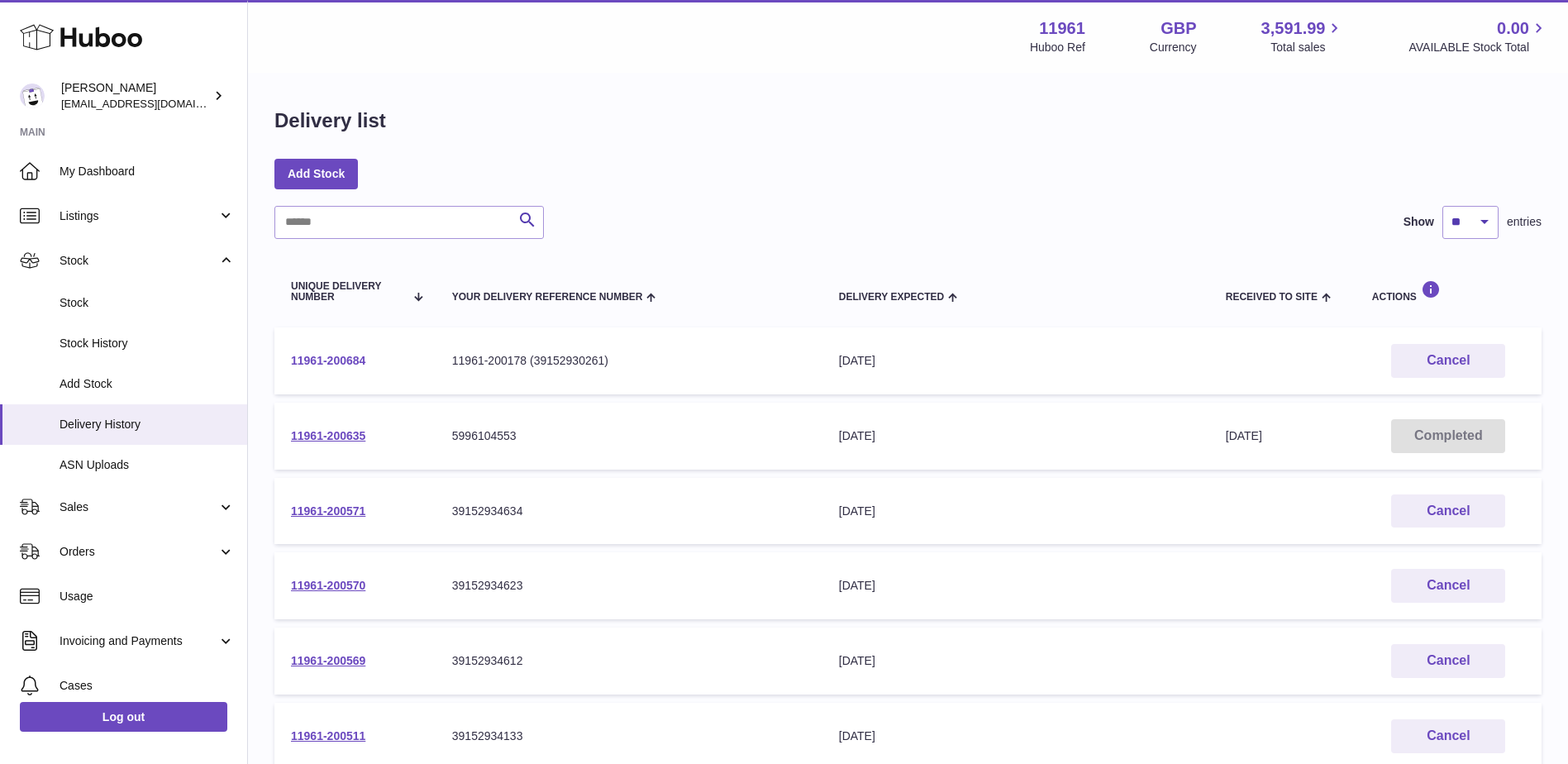
click at [319, 360] on link "11961-200684" at bounding box center [328, 360] width 74 height 14
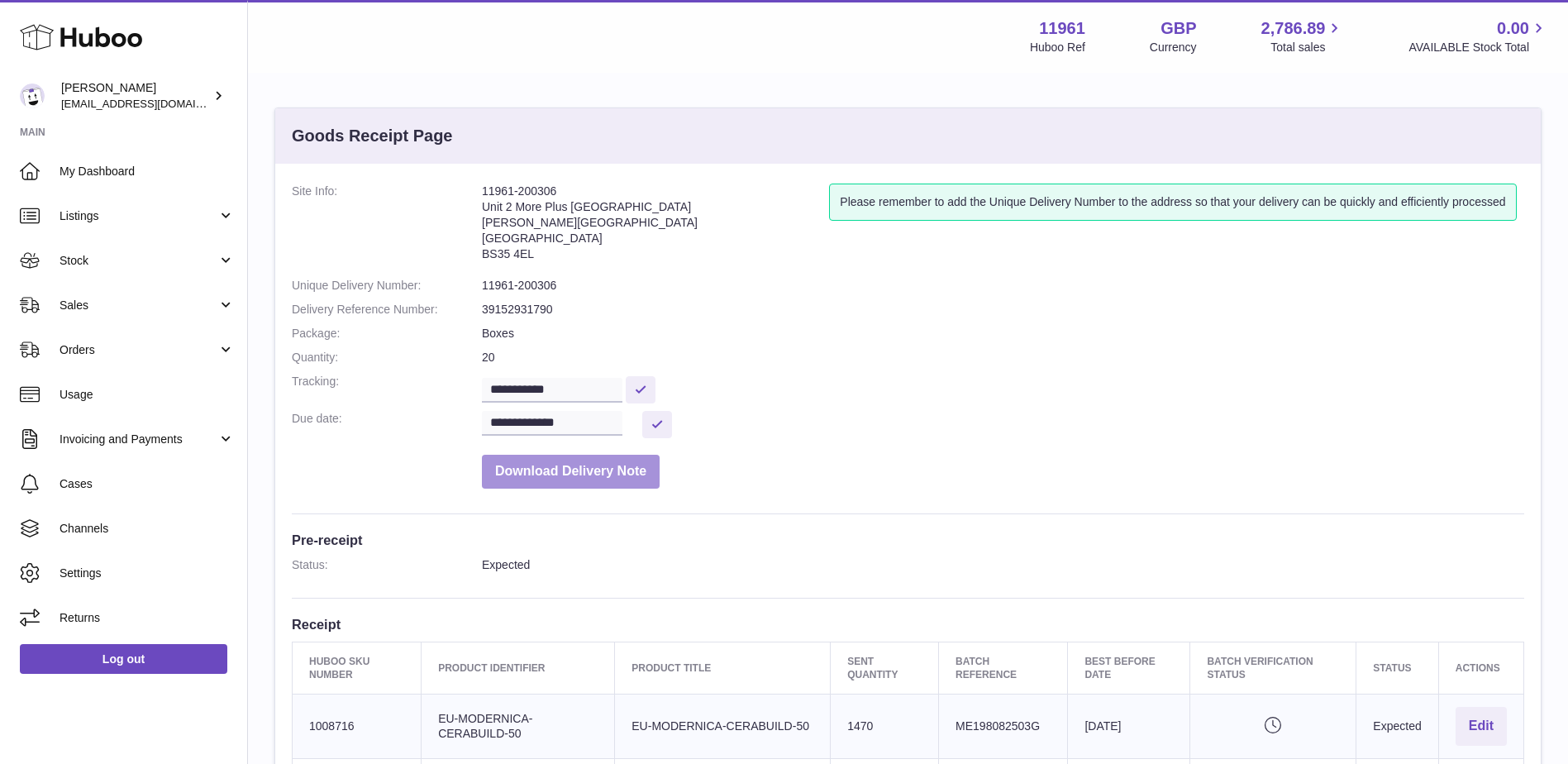
click at [552, 483] on button "Download Delivery Note" at bounding box center [571, 471] width 178 height 34
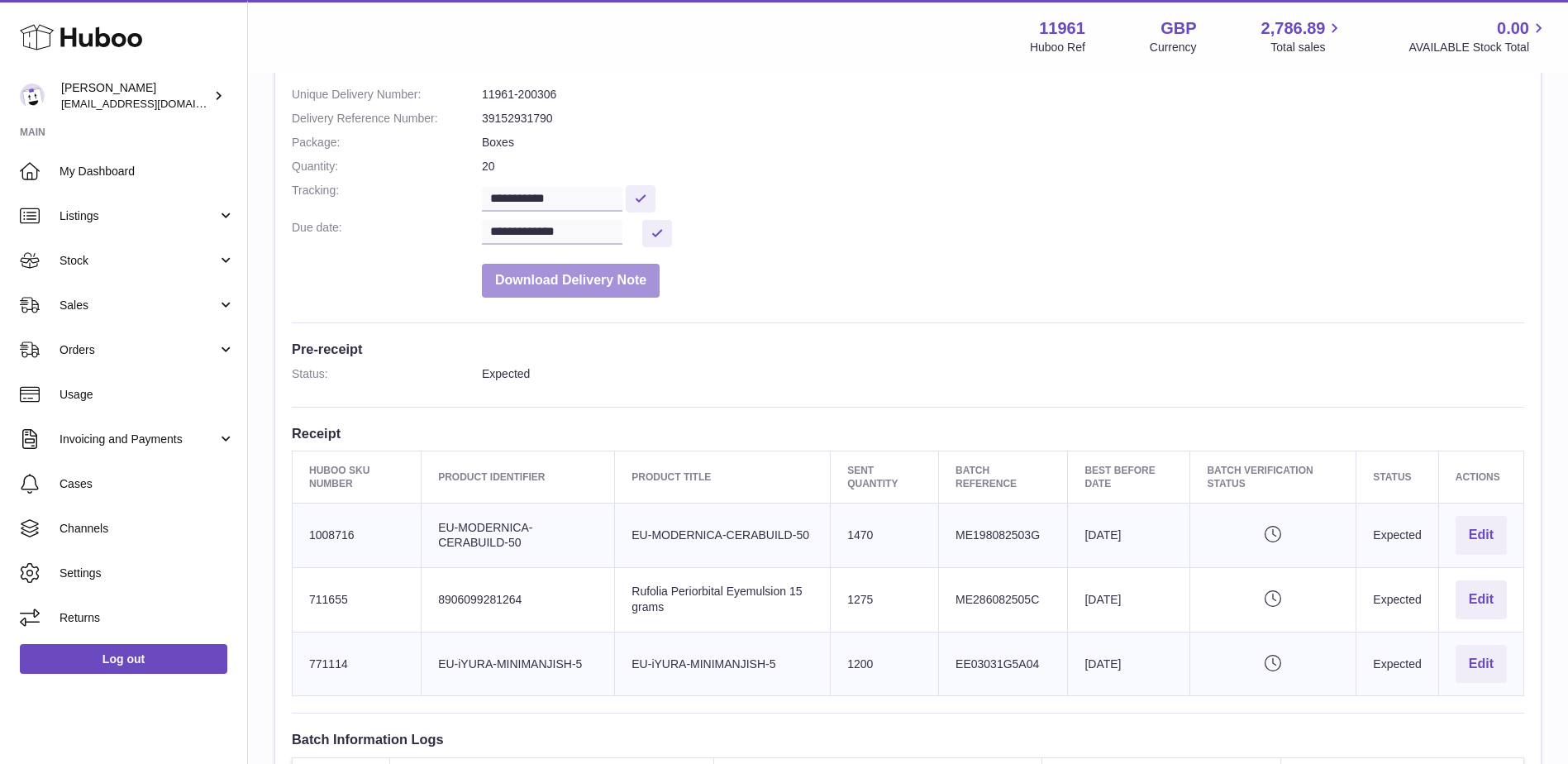
scroll to position [331, 0]
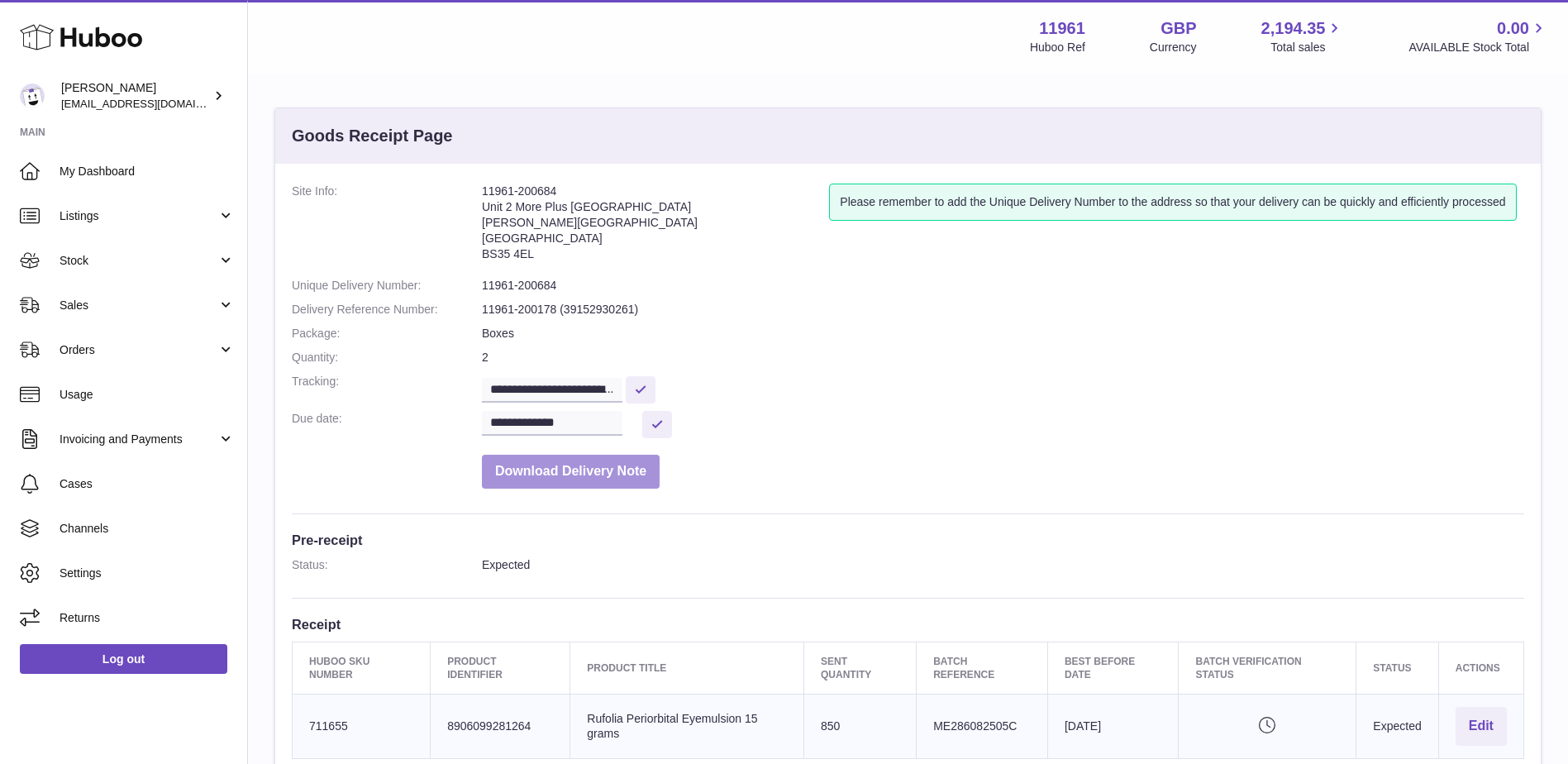
click at [564, 464] on button "Download Delivery Note" at bounding box center [571, 471] width 178 height 34
